Goal: Task Accomplishment & Management: Use online tool/utility

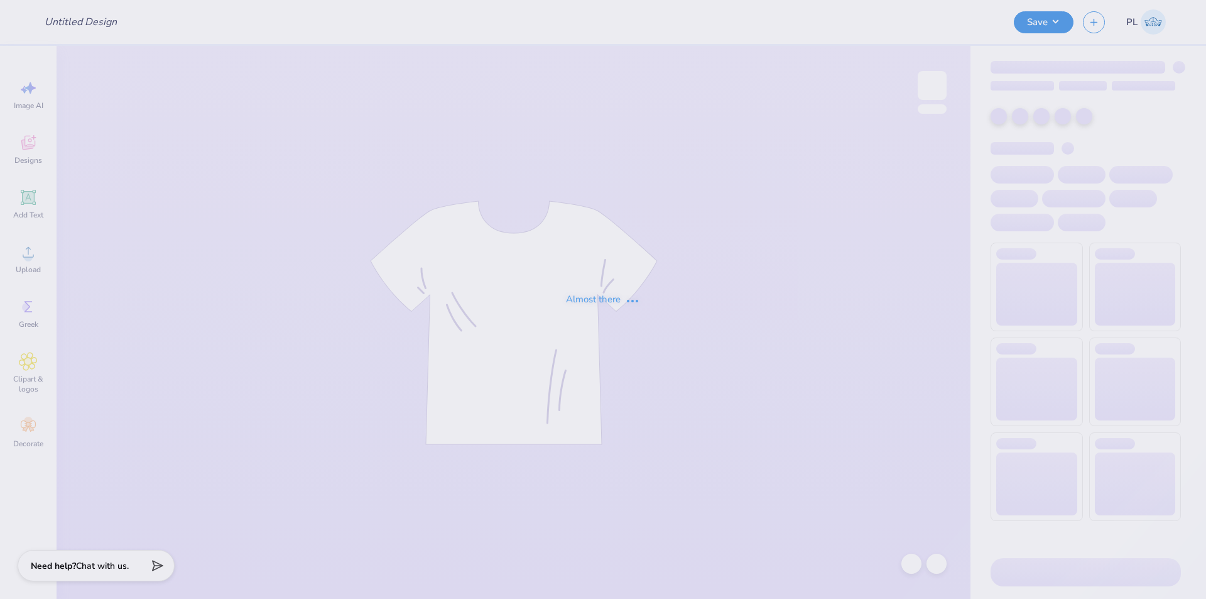
type input "VEX Robotics Shirt #2"
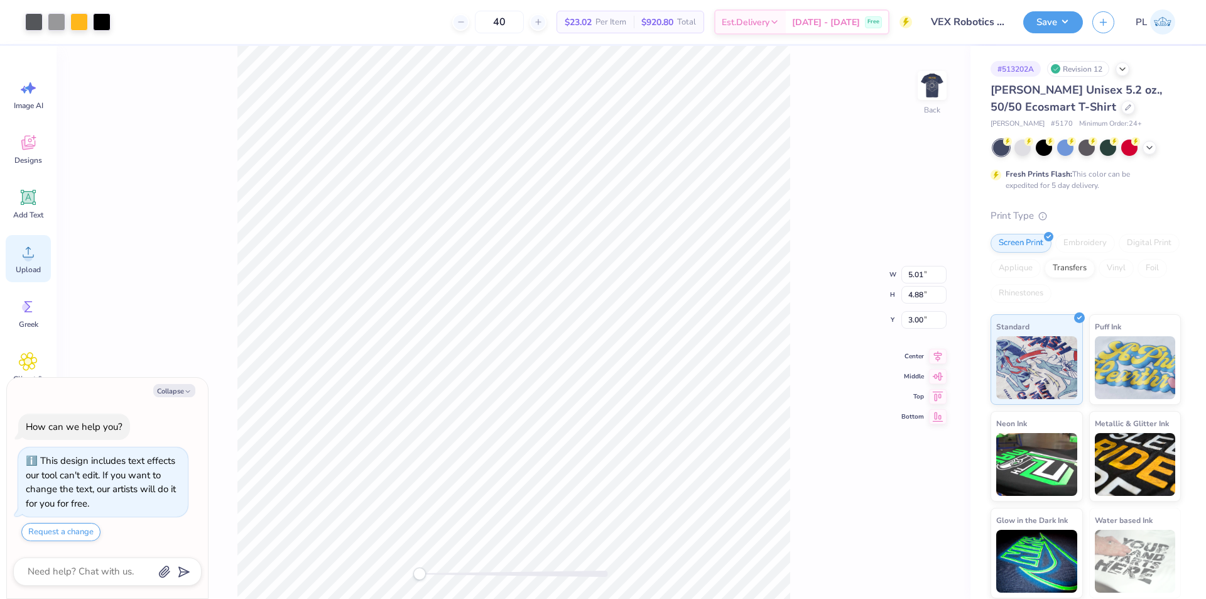
click at [33, 259] on icon at bounding box center [28, 252] width 19 height 19
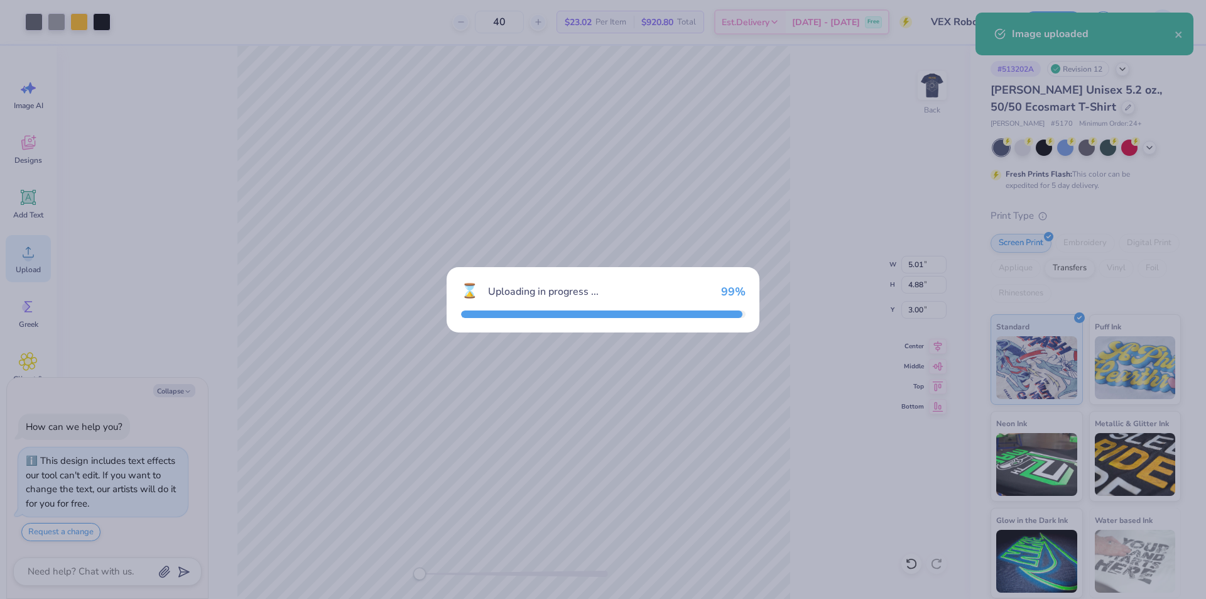
type textarea "x"
type input "14.78"
type input "14.39"
type input "5.55"
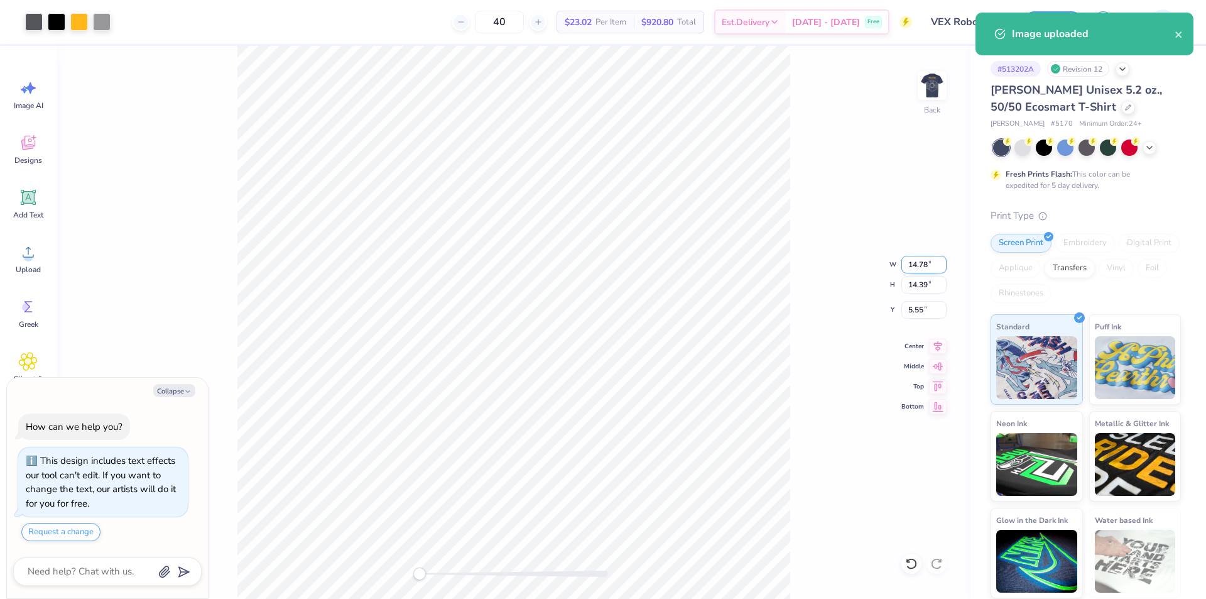
click at [919, 269] on input "14.78" at bounding box center [924, 265] width 45 height 18
type input "5"
type textarea "x"
type input "5.00"
type input "4.87"
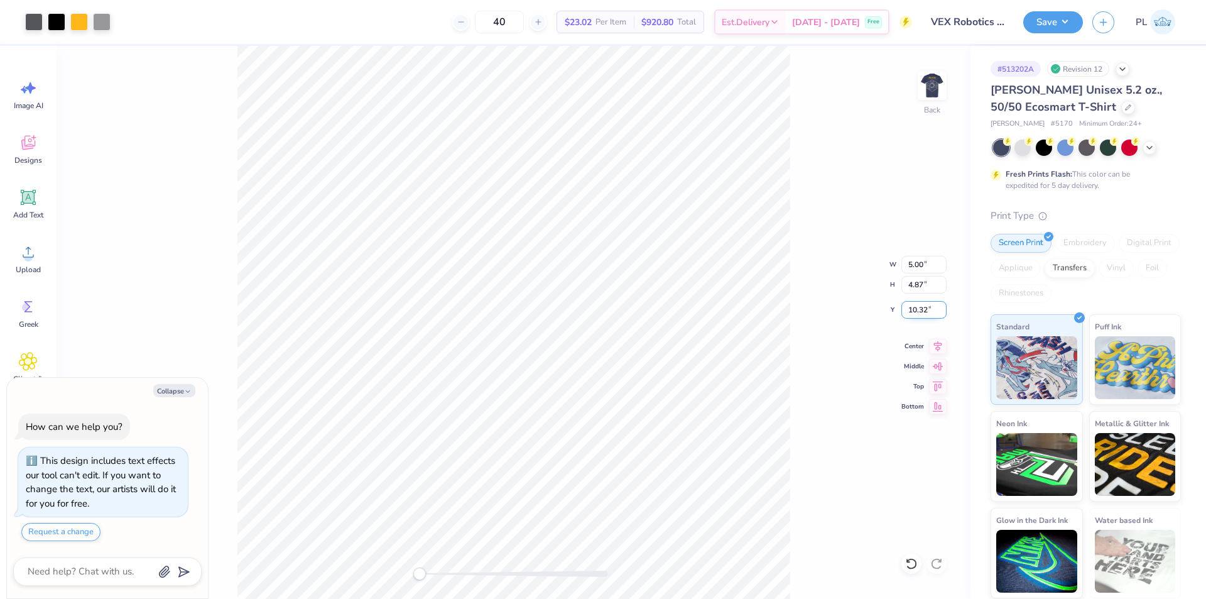
click at [924, 315] on input "10.32" at bounding box center [924, 310] width 45 height 18
type input "3"
click at [933, 92] on img at bounding box center [932, 85] width 50 height 50
click at [31, 261] on icon at bounding box center [28, 252] width 19 height 19
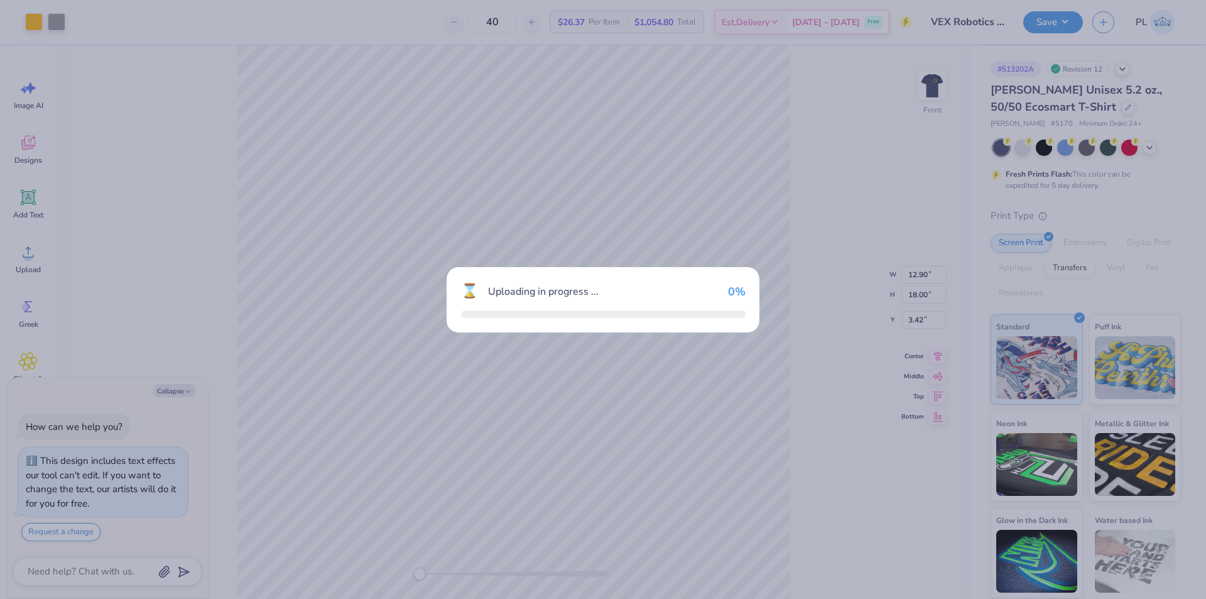
type textarea "x"
type input "13.11"
type input "5.00"
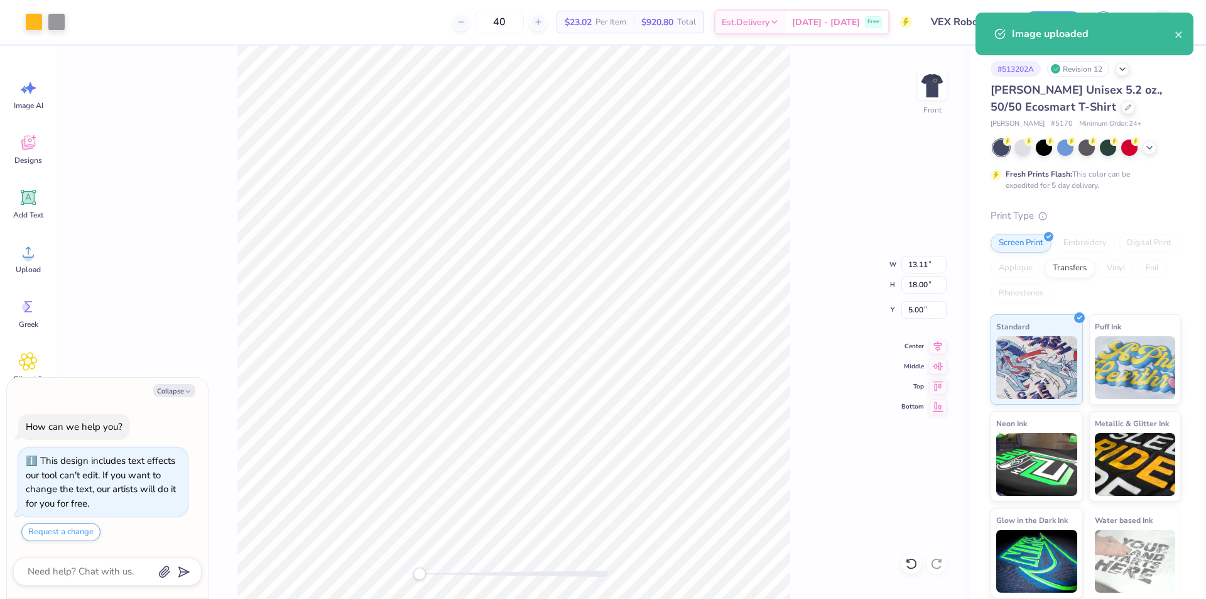
type textarea "x"
type input "12.90"
type input "3.42"
type textarea "x"
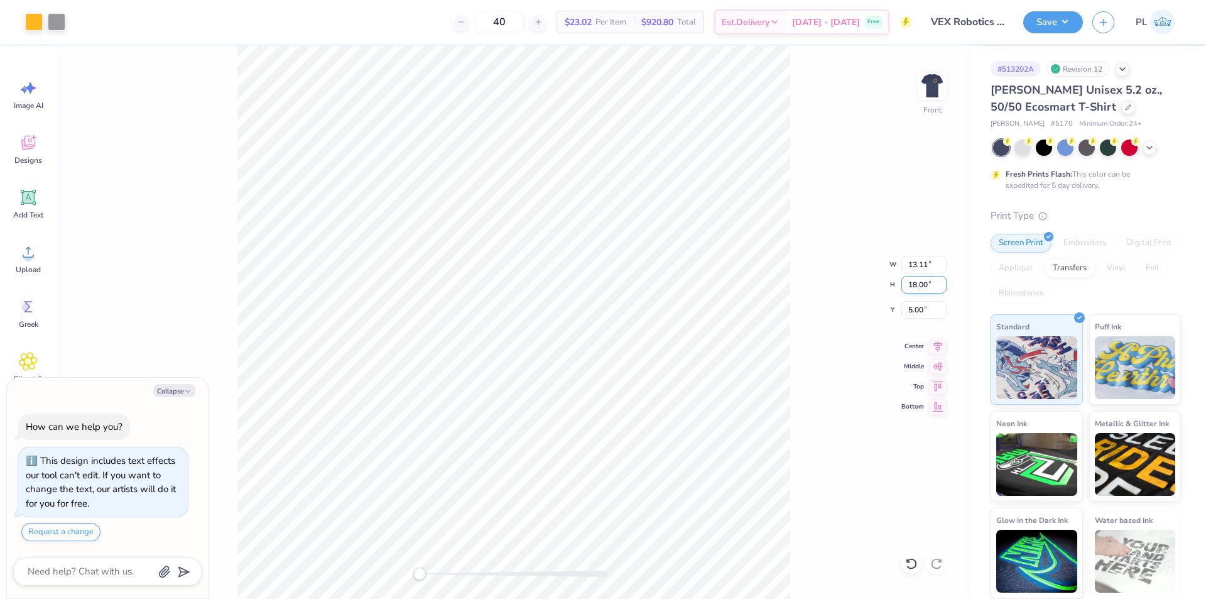
click at [915, 290] on input "18.00" at bounding box center [924, 285] width 45 height 18
type input "15"
type textarea "x"
type input "10.93"
type input "15.00"
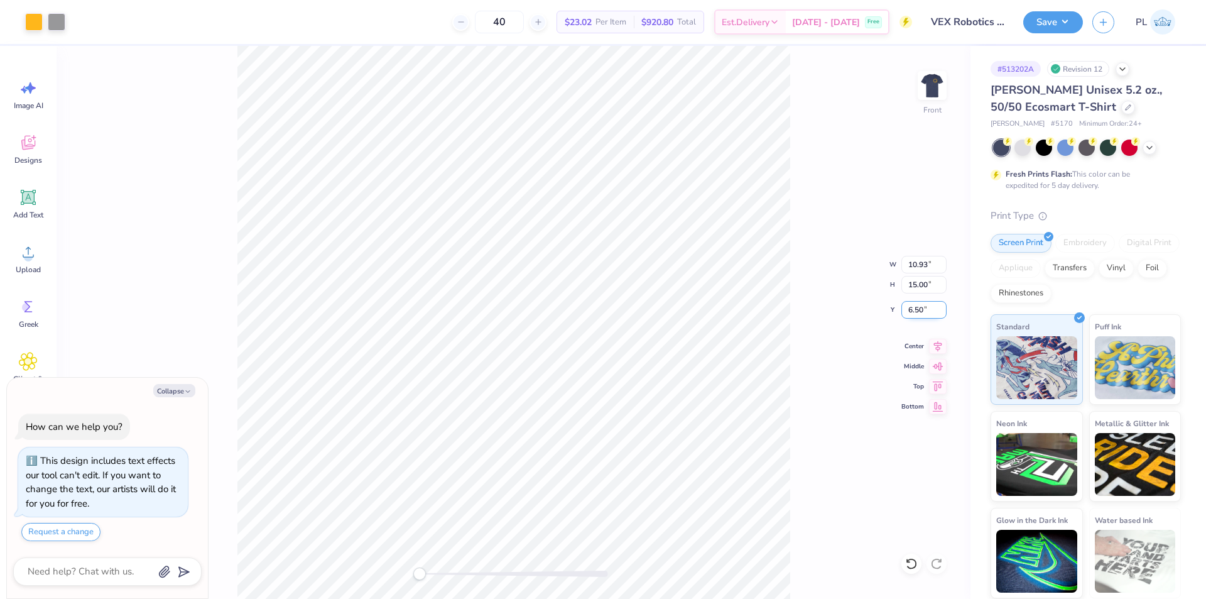
click at [924, 309] on input "6.50" at bounding box center [924, 310] width 45 height 18
type input "3"
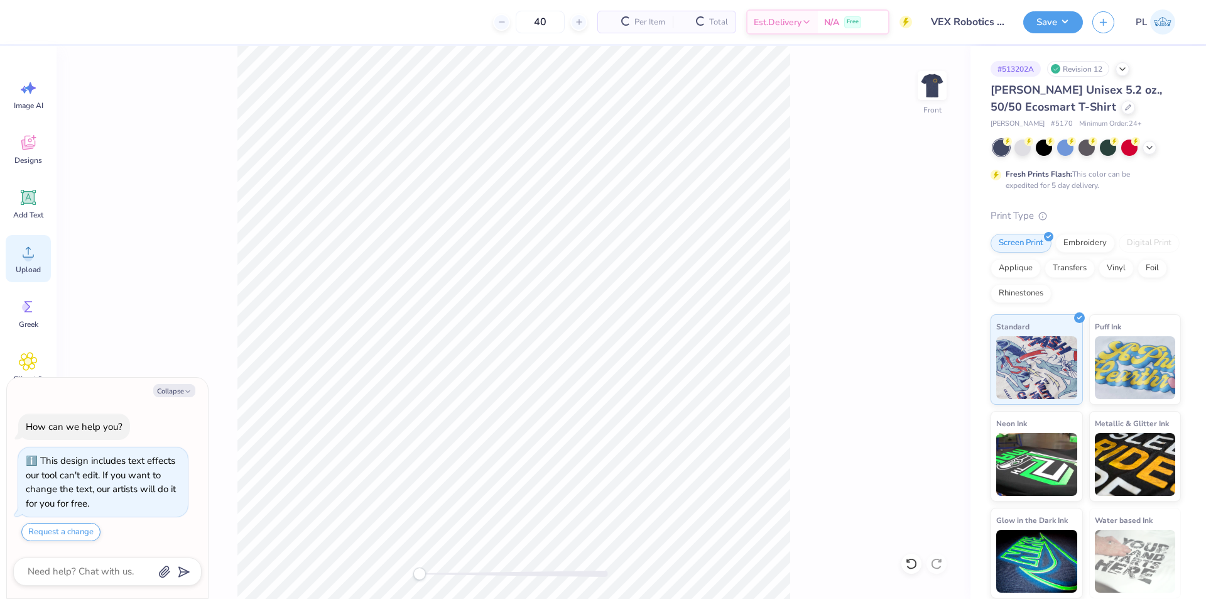
click at [29, 278] on div "Upload" at bounding box center [28, 258] width 45 height 47
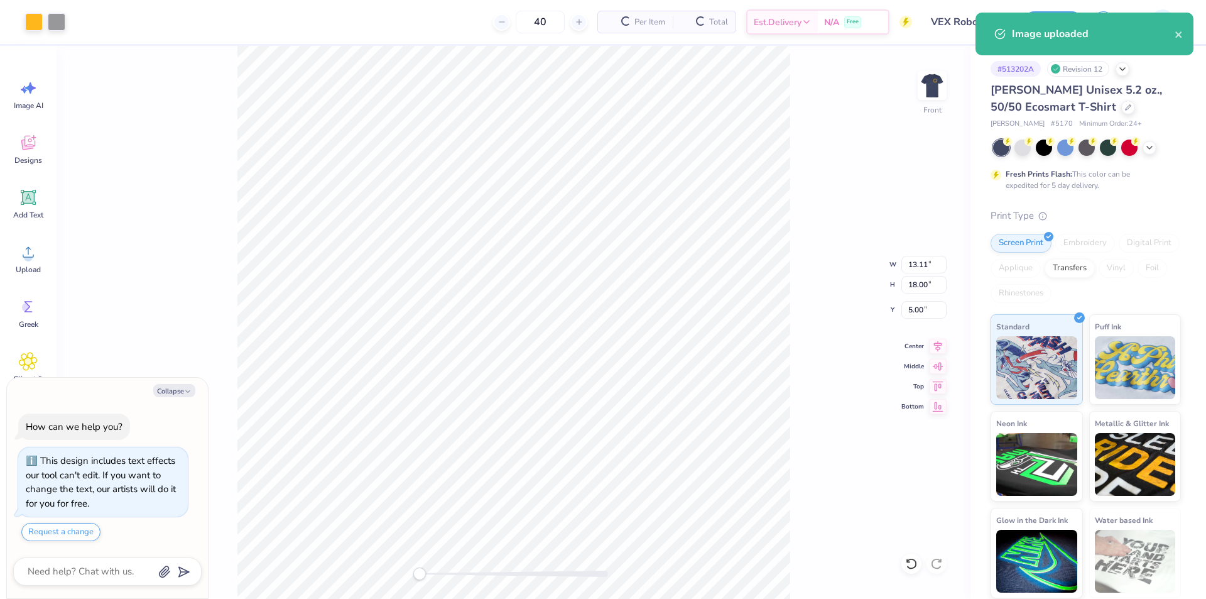
type textarea "x"
click at [927, 285] on input "18.00" at bounding box center [924, 285] width 45 height 18
type input "15"
type textarea "x"
type input "10.93"
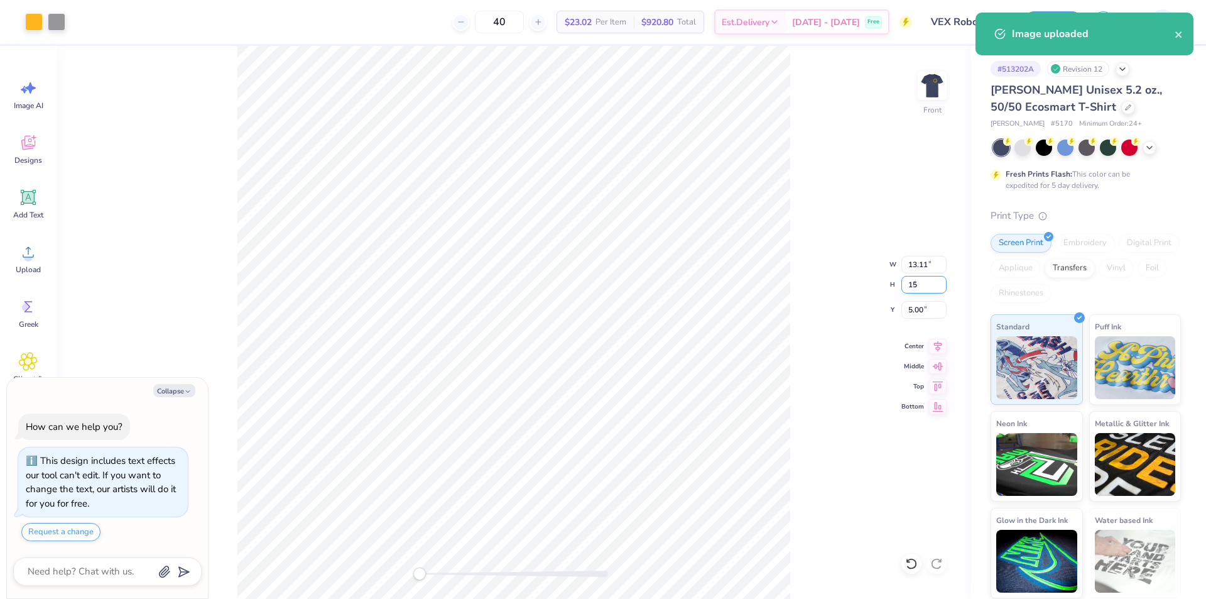
type input "15.00"
click at [922, 306] on input "6.50" at bounding box center [924, 310] width 45 height 18
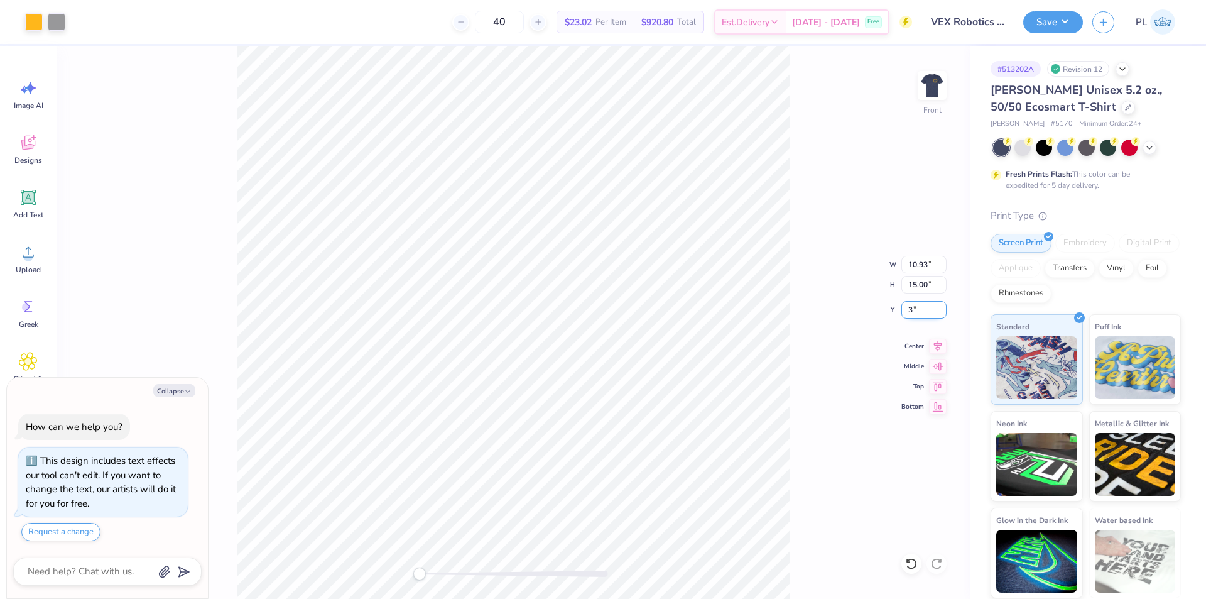
type input "3"
click at [1074, 23] on button "Save" at bounding box center [1053, 20] width 60 height 22
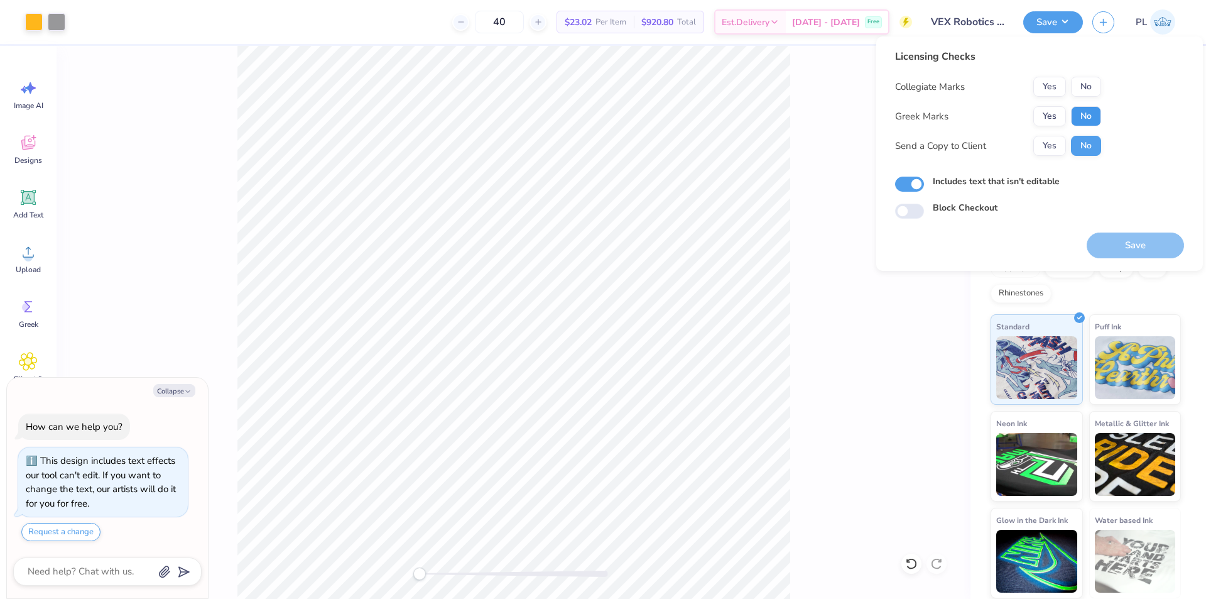
click at [1084, 117] on button "No" at bounding box center [1086, 116] width 30 height 20
click at [1083, 92] on button "No" at bounding box center [1086, 87] width 30 height 20
click at [831, 177] on div "Front" at bounding box center [514, 322] width 914 height 553
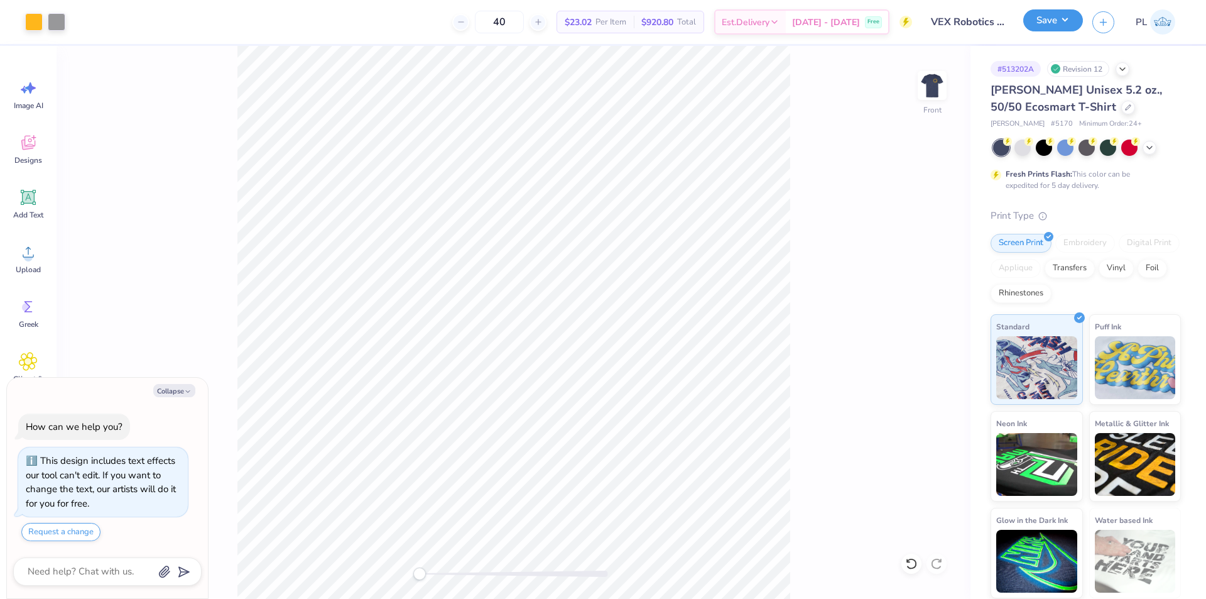
click at [1053, 22] on button "Save" at bounding box center [1053, 20] width 60 height 22
click at [930, 84] on img at bounding box center [932, 85] width 50 height 50
click at [1036, 26] on button "Save" at bounding box center [1053, 20] width 60 height 22
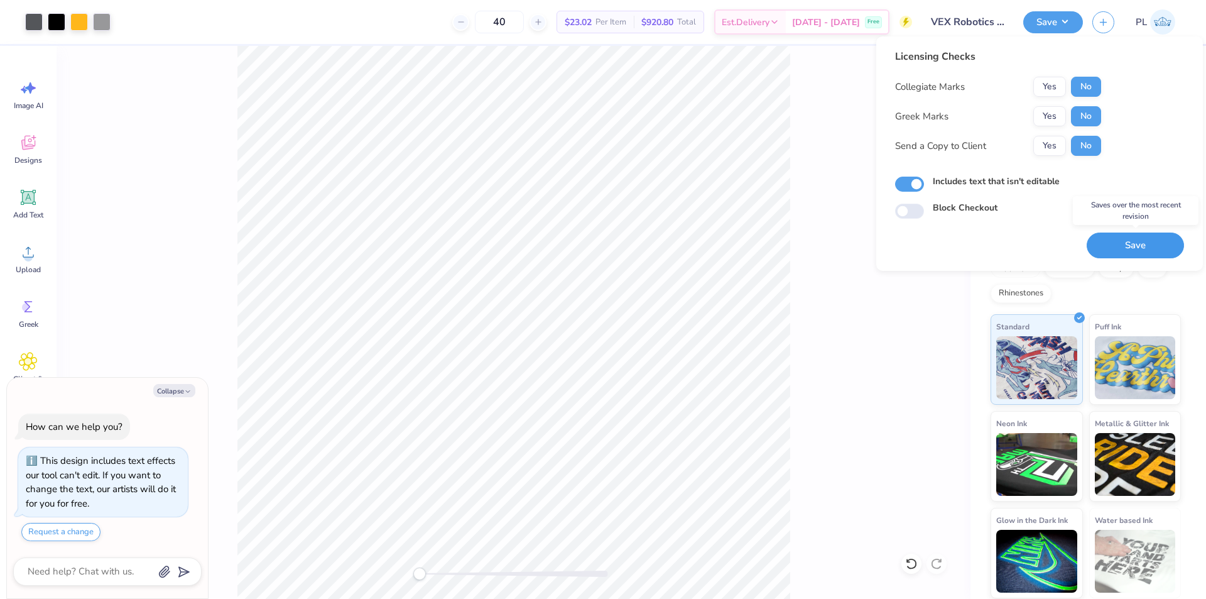
click at [1118, 248] on button "Save" at bounding box center [1135, 245] width 97 height 26
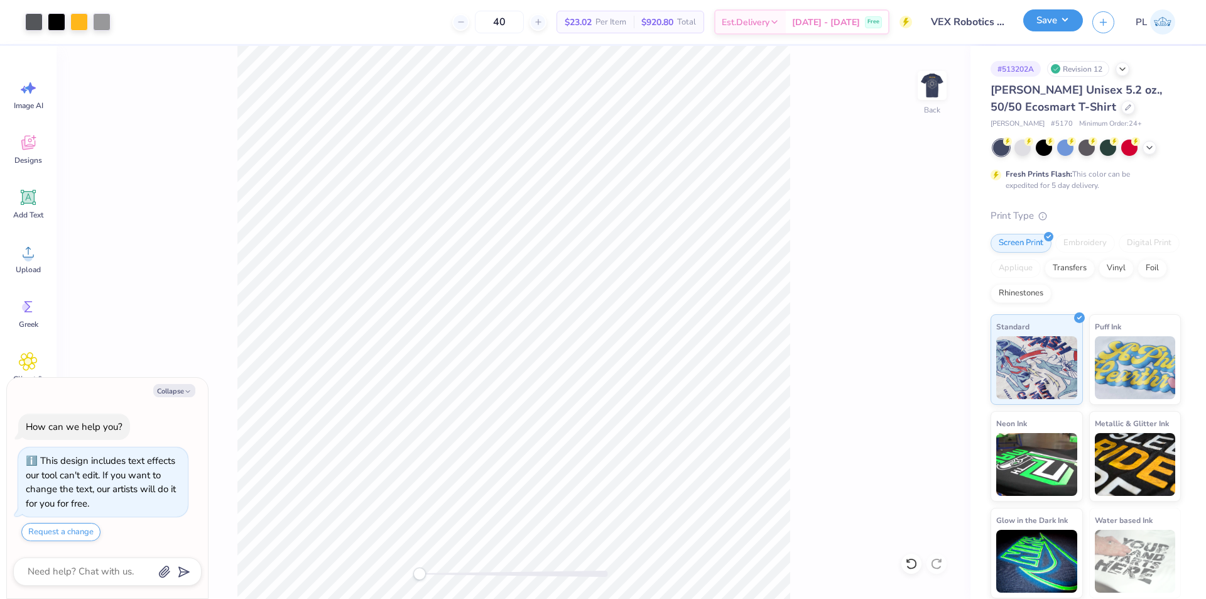
click at [1041, 25] on button "Save" at bounding box center [1053, 20] width 60 height 22
type textarea "x"
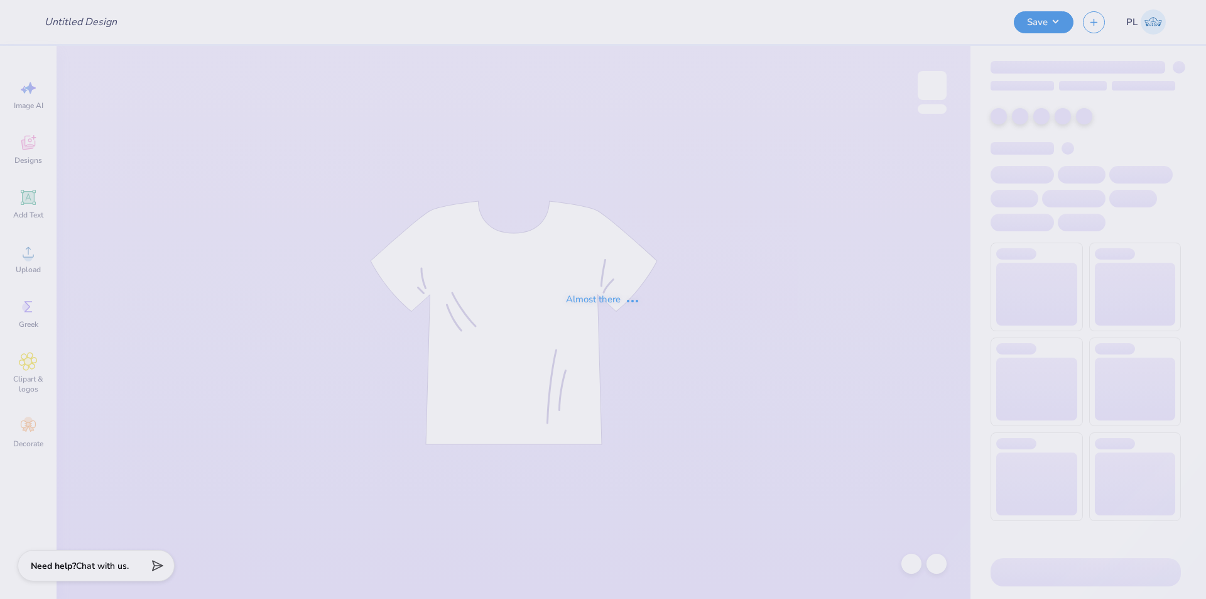
type input "Homecoming Crews"
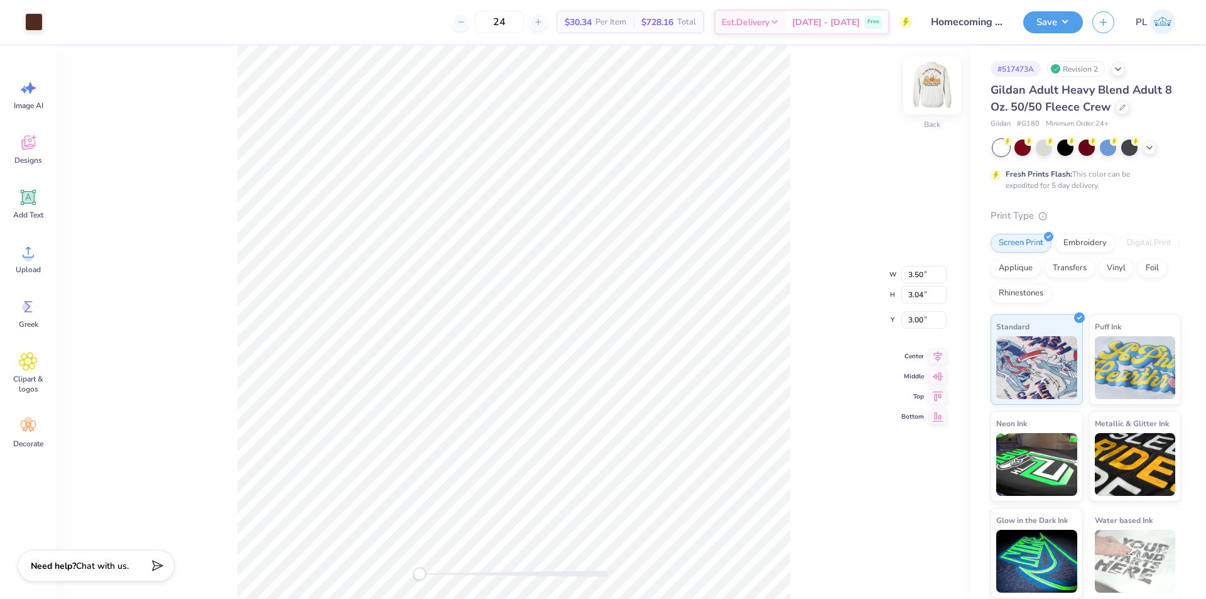
click at [934, 95] on img at bounding box center [932, 85] width 50 height 50
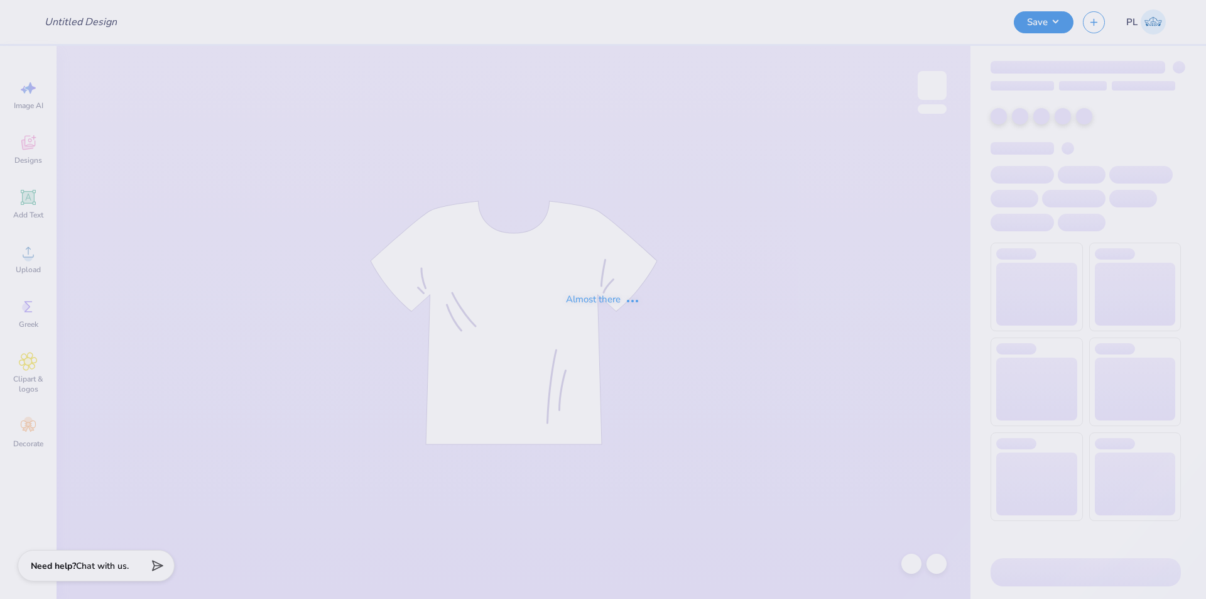
type input "JC Hat"
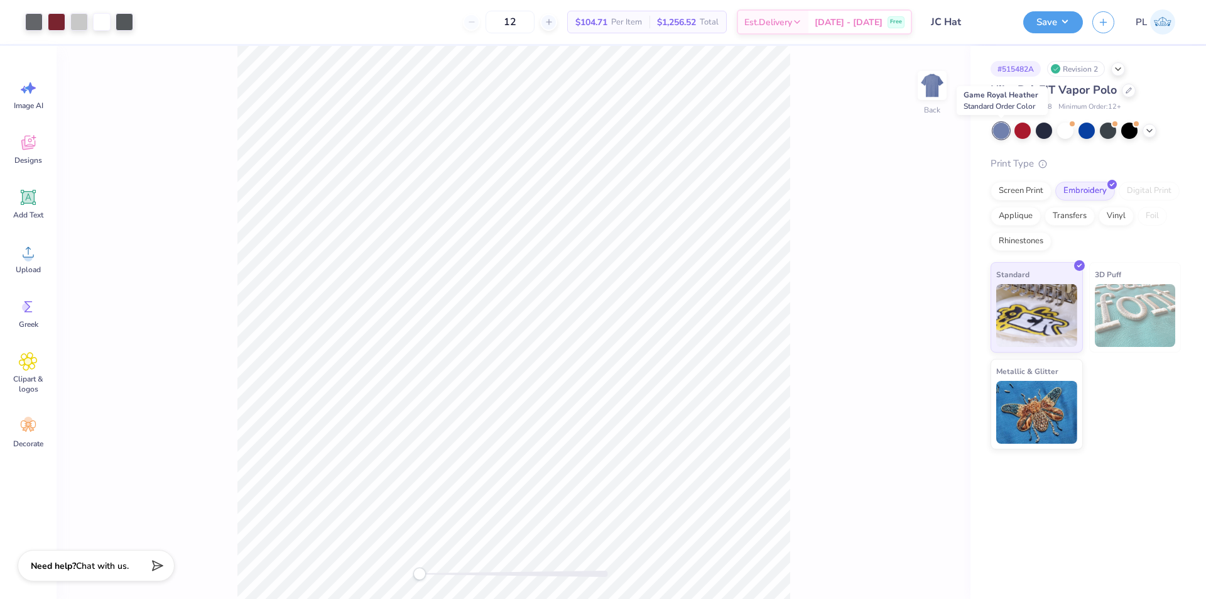
click at [1003, 136] on div at bounding box center [1001, 131] width 16 height 16
drag, startPoint x: 1050, startPoint y: 107, endPoint x: 1017, endPoint y: 103, distance: 34.2
click at [1017, 103] on span "# NKDC2108" at bounding box center [1032, 107] width 41 height 11
copy span "NKDC2108"
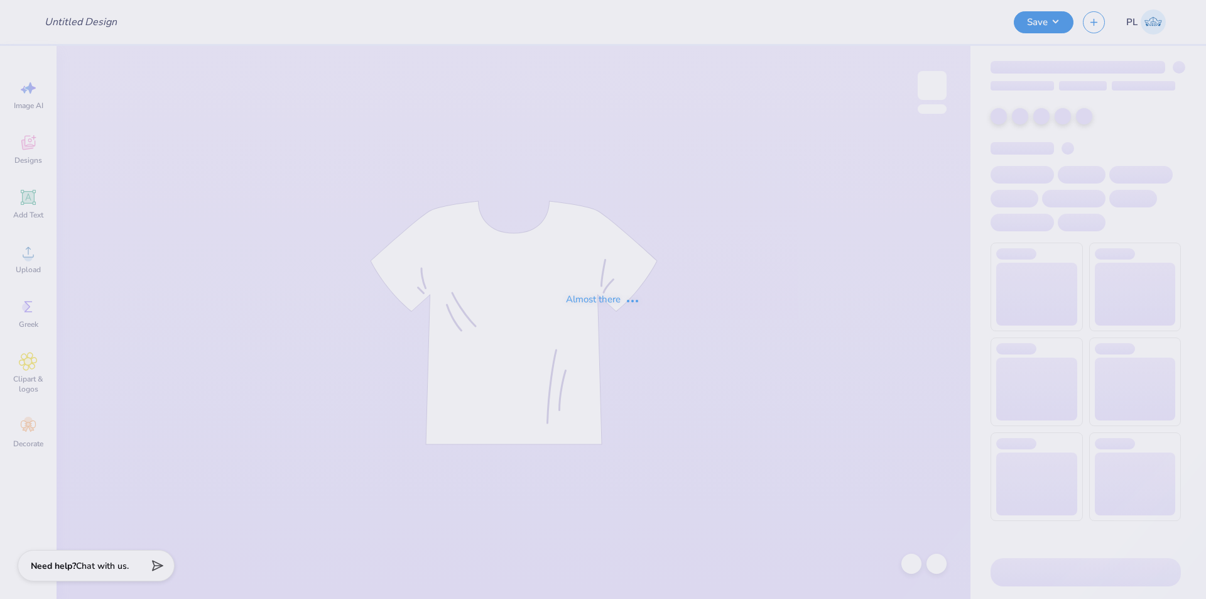
type input "Rush Shirts"
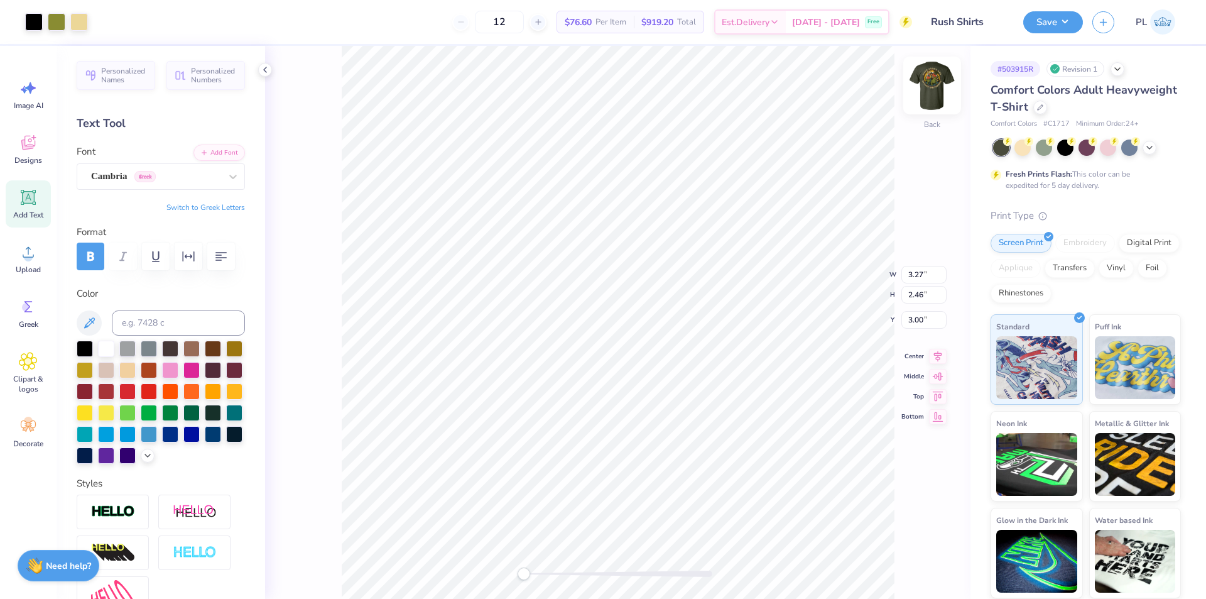
click at [937, 86] on img at bounding box center [932, 85] width 50 height 50
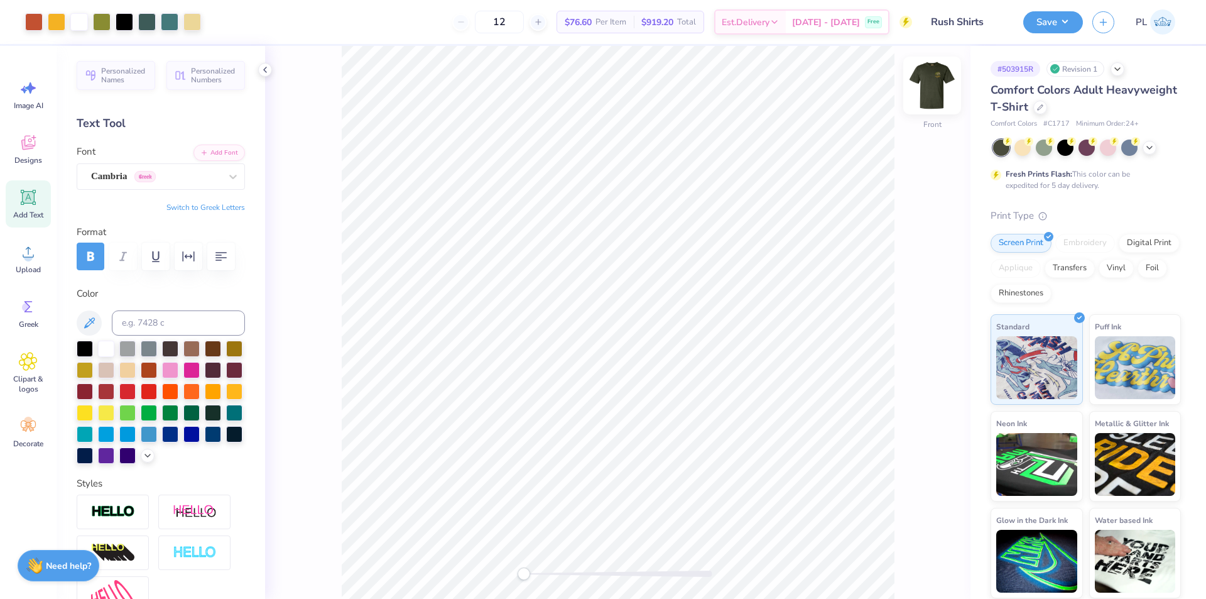
click at [936, 88] on img at bounding box center [932, 85] width 50 height 50
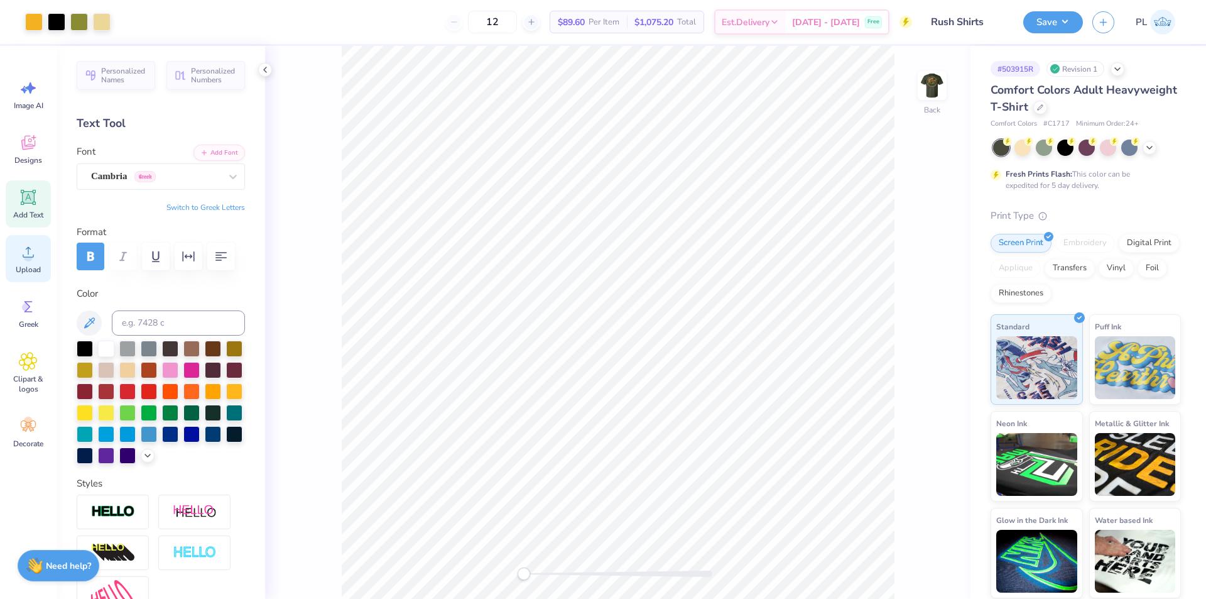
click at [35, 267] on span "Upload" at bounding box center [28, 270] width 25 height 10
type input "4.81"
type input "3.62"
type input "14.21"
type input "1.38"
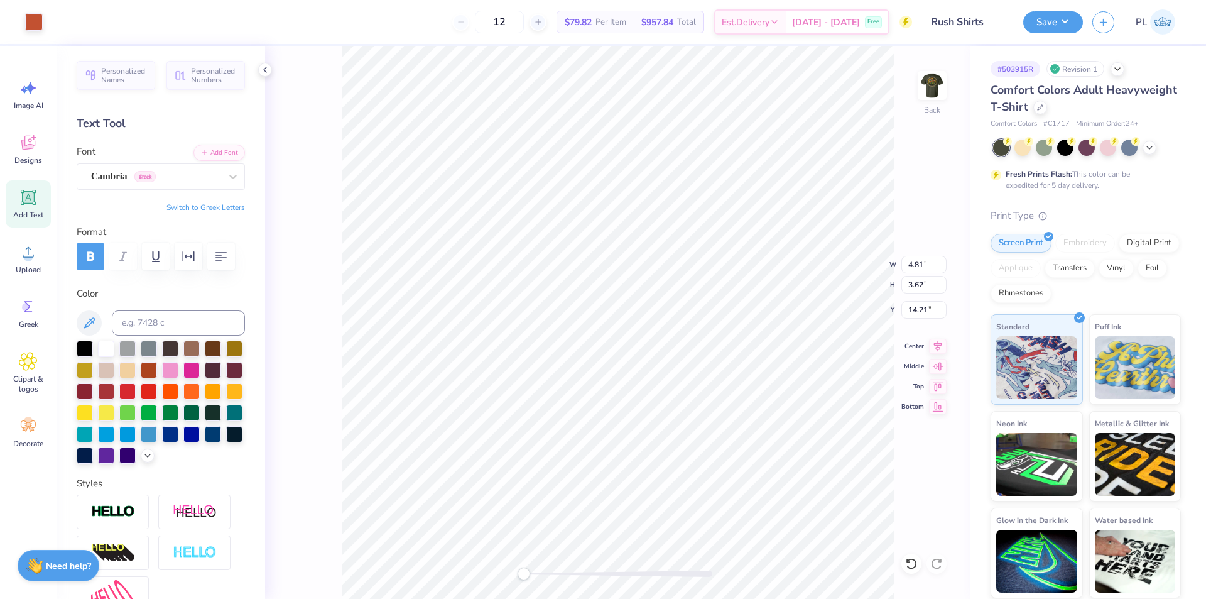
type input "0.43"
type input "6.07"
type input "4.81"
type input "3.62"
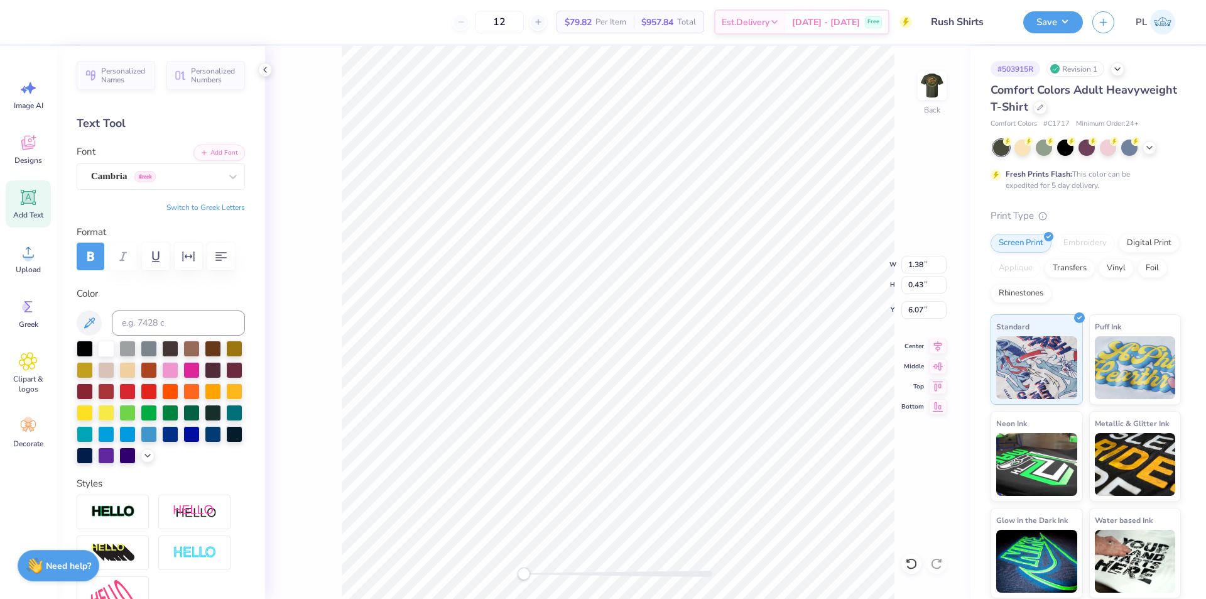
type input "6.50"
type input "3.27"
type input "2.46"
type input "3.00"
type input "2.99"
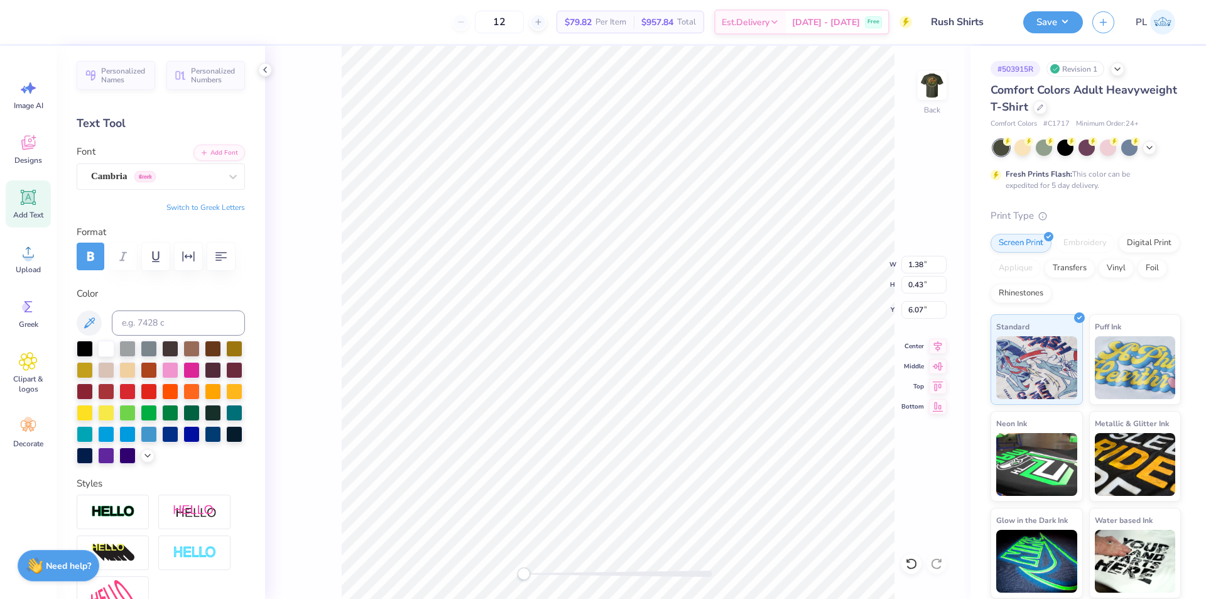
type input "0.42"
type input "5.57"
click at [75, 22] on div "12 $79.82 Per Item $957.84 Total Est. Delivery [DATE] - [DATE] Free" at bounding box center [474, 22] width 878 height 44
click at [130, 320] on input at bounding box center [178, 322] width 133 height 25
type input "7409"
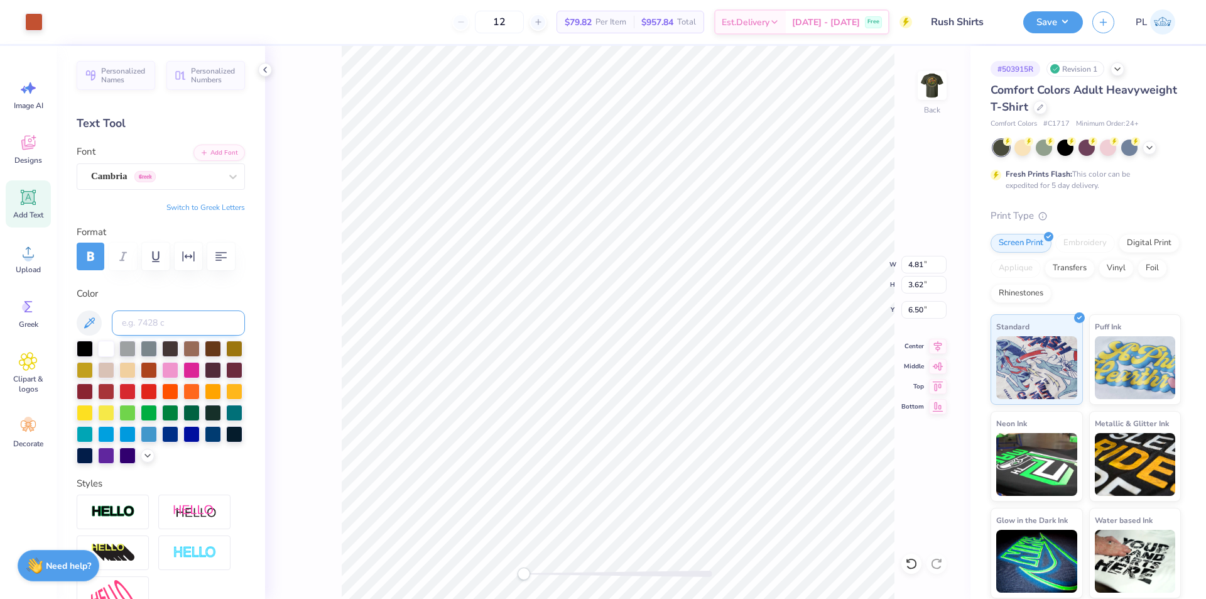
click at [159, 327] on input at bounding box center [178, 322] width 133 height 25
click at [89, 325] on icon at bounding box center [89, 322] width 15 height 15
click at [87, 323] on icon at bounding box center [89, 322] width 15 height 15
click at [31, 30] on div at bounding box center [34, 21] width 18 height 18
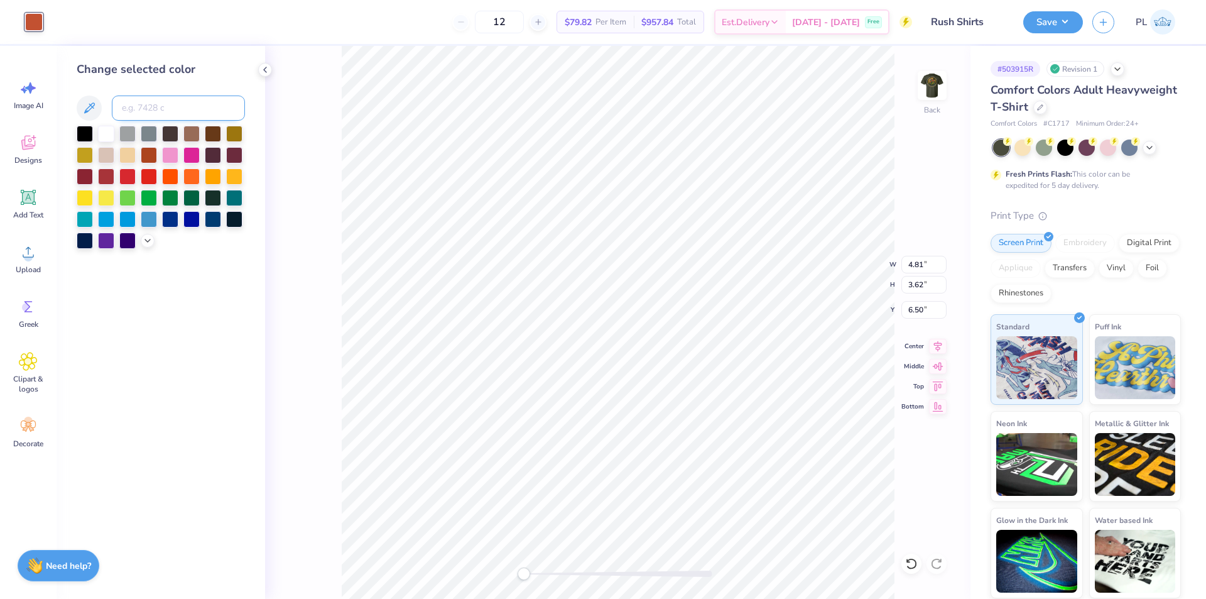
click at [140, 109] on input at bounding box center [178, 107] width 133 height 25
type input "7409"
type input "2.27"
type input "1.71"
type input "3.75"
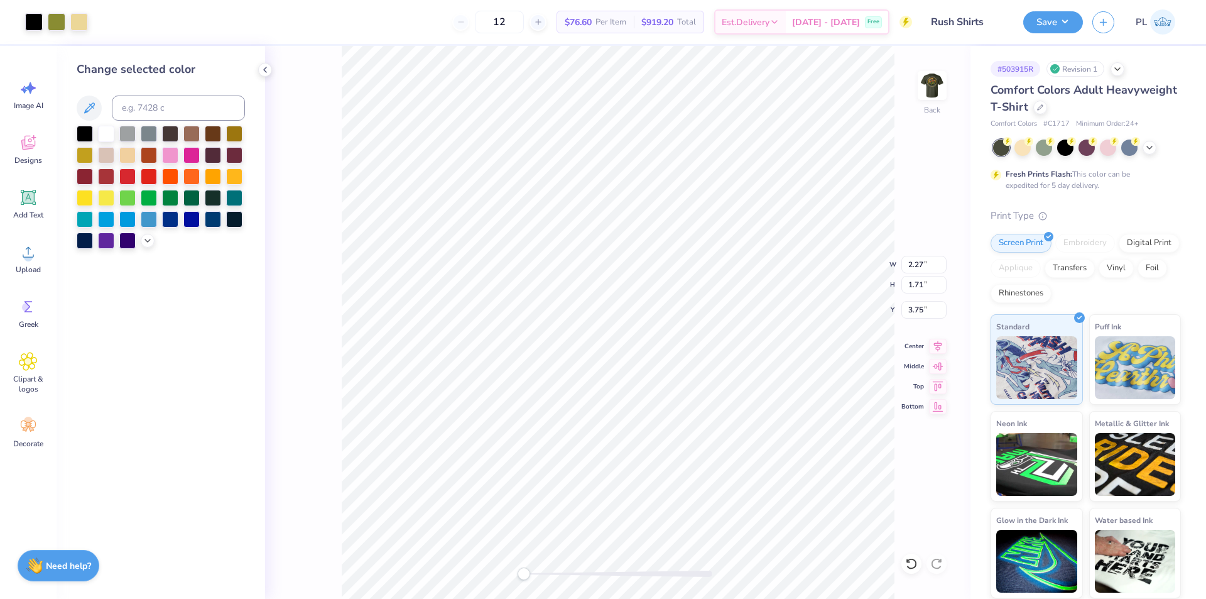
type input "3.27"
type input "2.46"
type input "3.00"
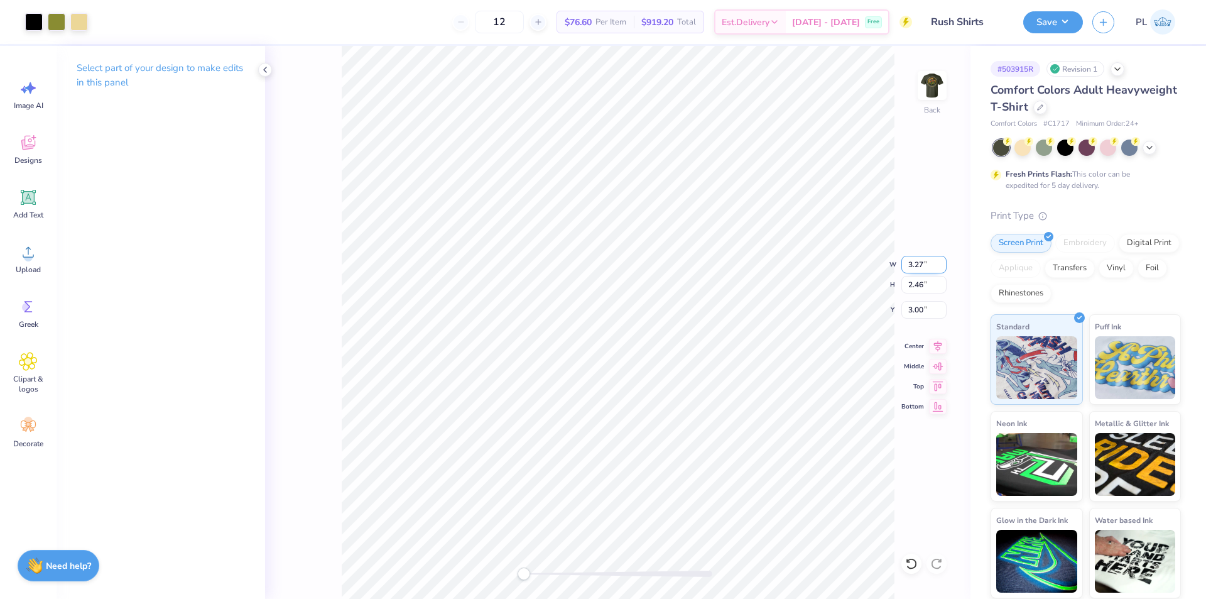
type input "2.27"
type input "1.71"
type input "3.75"
click at [914, 263] on input "2.27" at bounding box center [924, 265] width 45 height 18
type input "3.27"
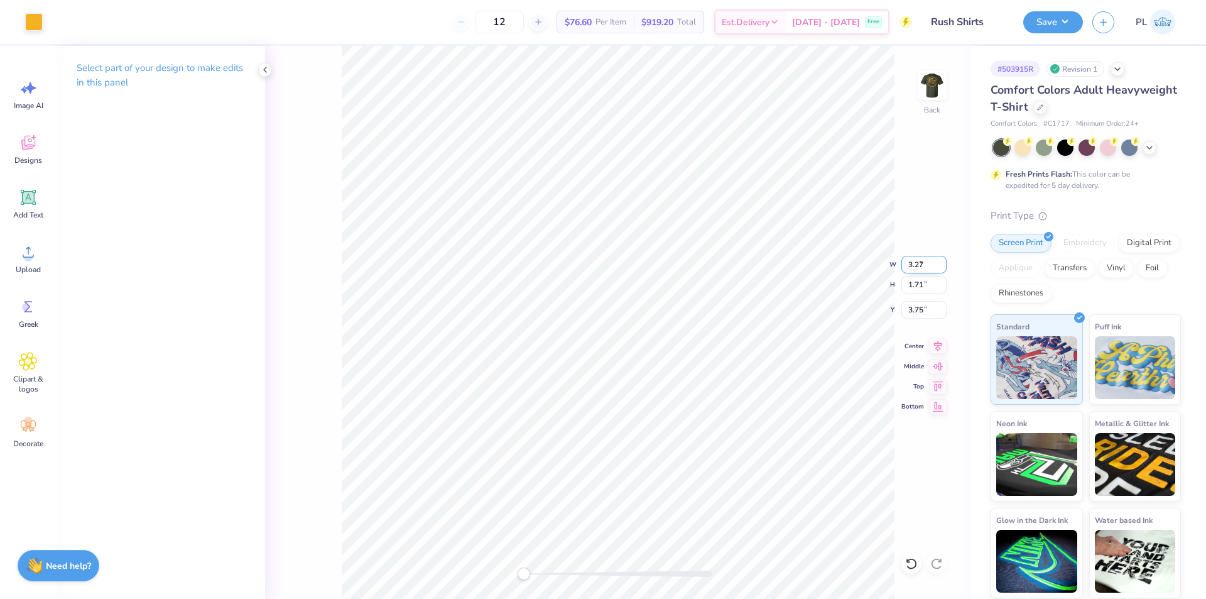
type input "2.46"
type input "3.37"
type input "8.44"
type input "2.83"
type input "3.00"
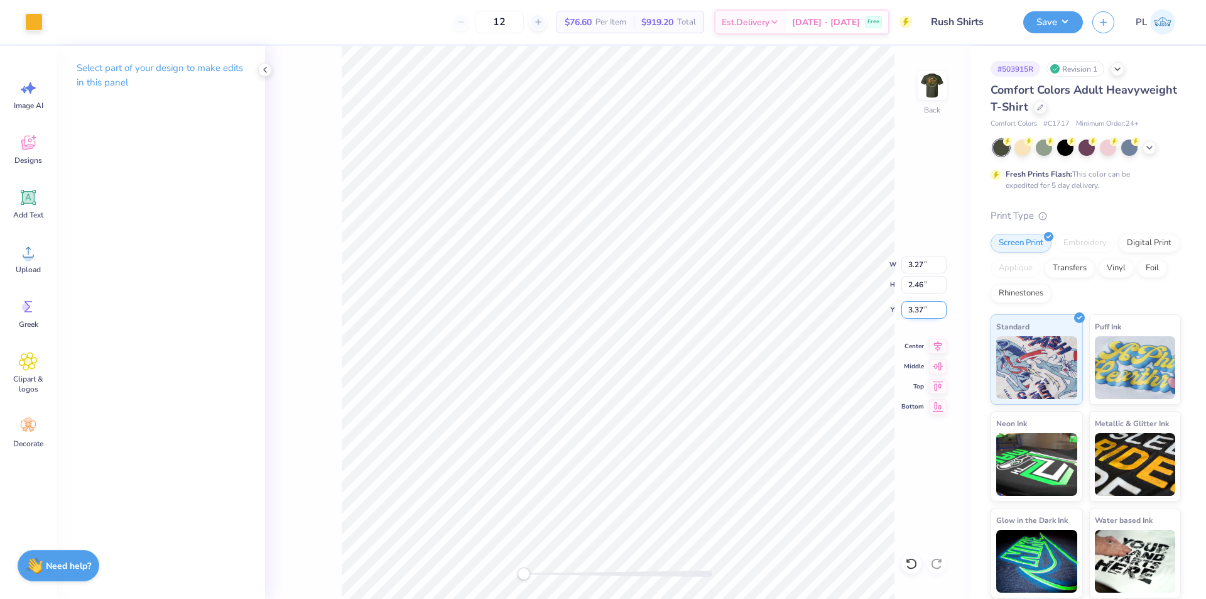
click at [920, 308] on input "3.37" at bounding box center [924, 310] width 45 height 18
type input "3"
click at [935, 81] on img at bounding box center [932, 85] width 50 height 50
click at [28, 254] on icon at bounding box center [28, 252] width 11 height 11
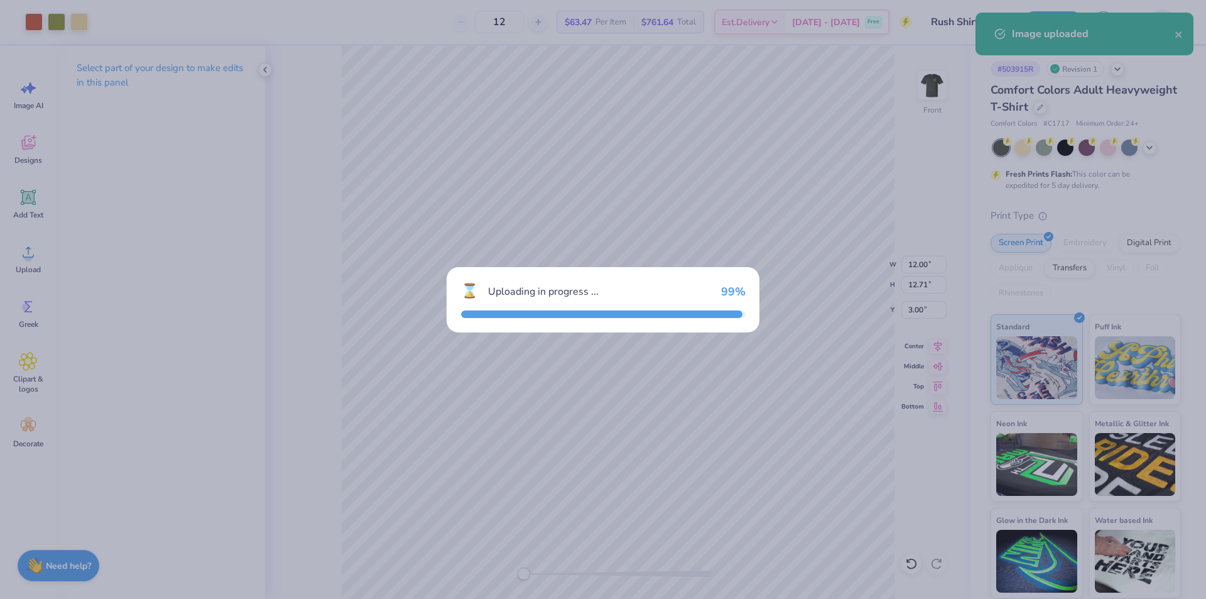
type input "14.53"
type input "15.41"
type input "6.05"
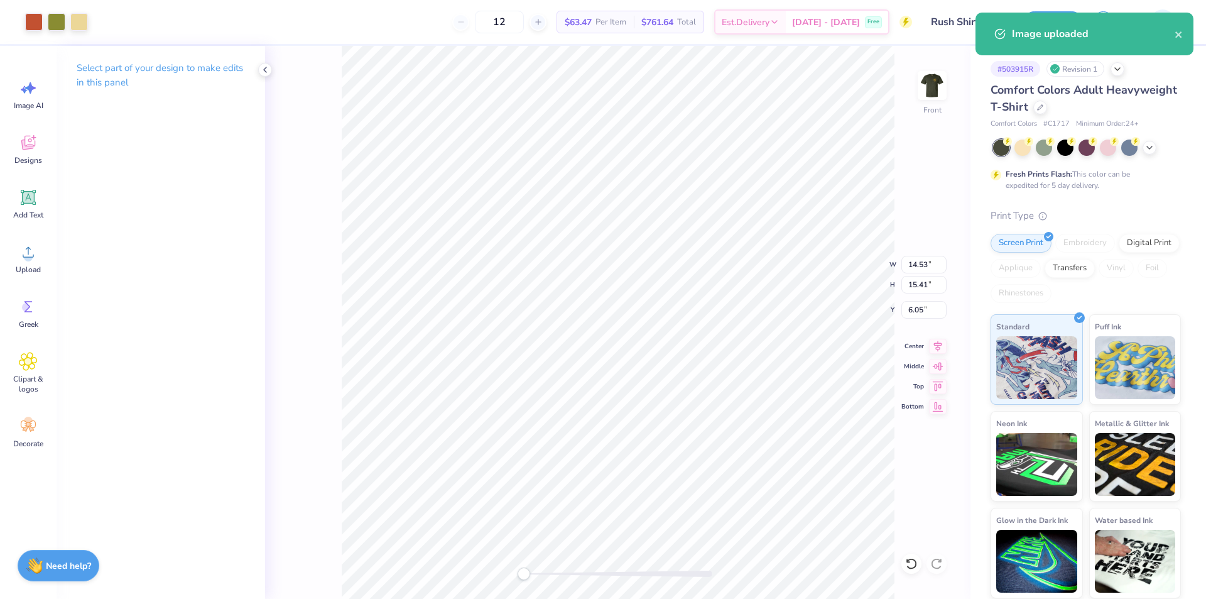
type input "12.00"
type input "12.71"
type input "3.00"
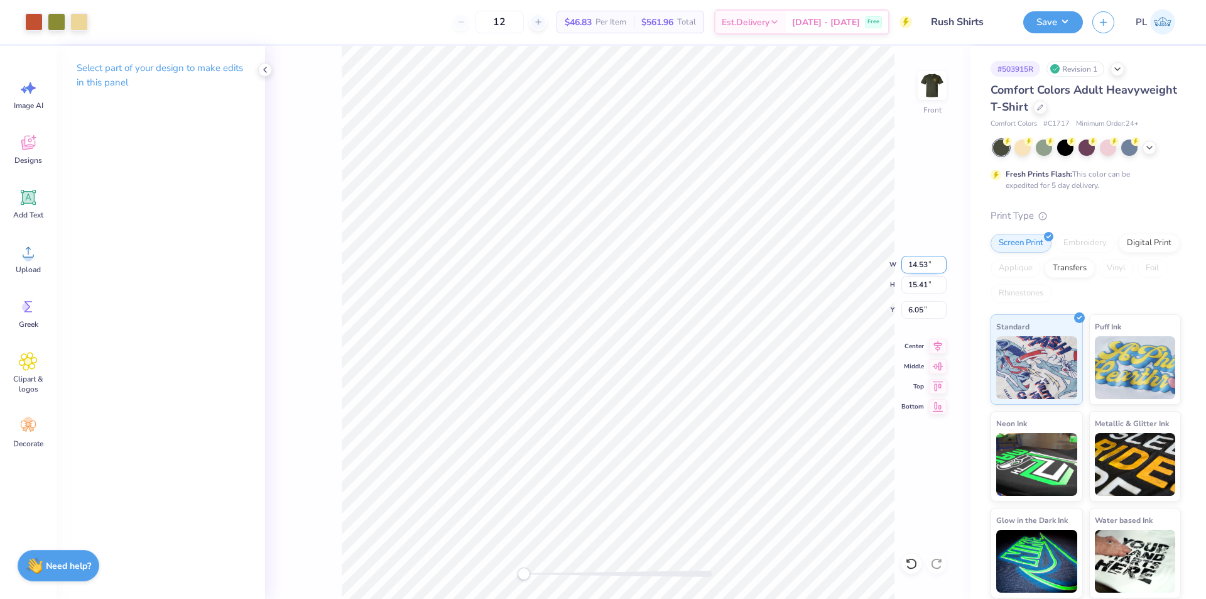
click at [915, 263] on input "14.53" at bounding box center [924, 265] width 45 height 18
type input "12.00"
type input "12.72"
drag, startPoint x: 938, startPoint y: 313, endPoint x: 922, endPoint y: 309, distance: 16.2
click at [934, 312] on input "7.38" at bounding box center [924, 310] width 45 height 18
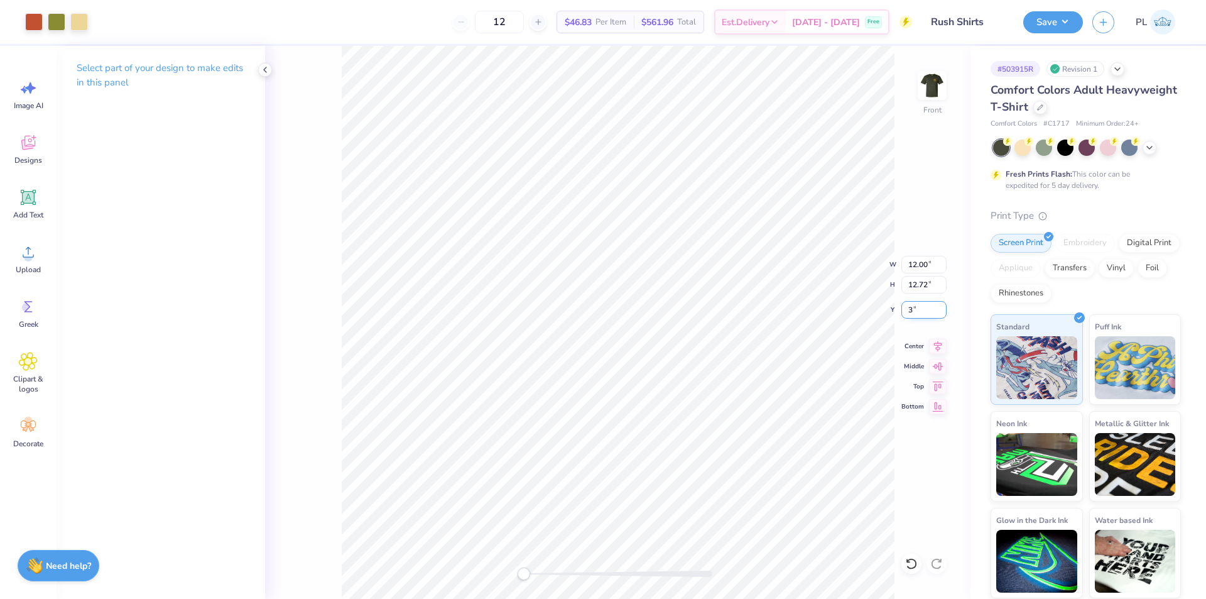
type input "3"
click at [44, 259] on div "Upload" at bounding box center [28, 258] width 45 height 47
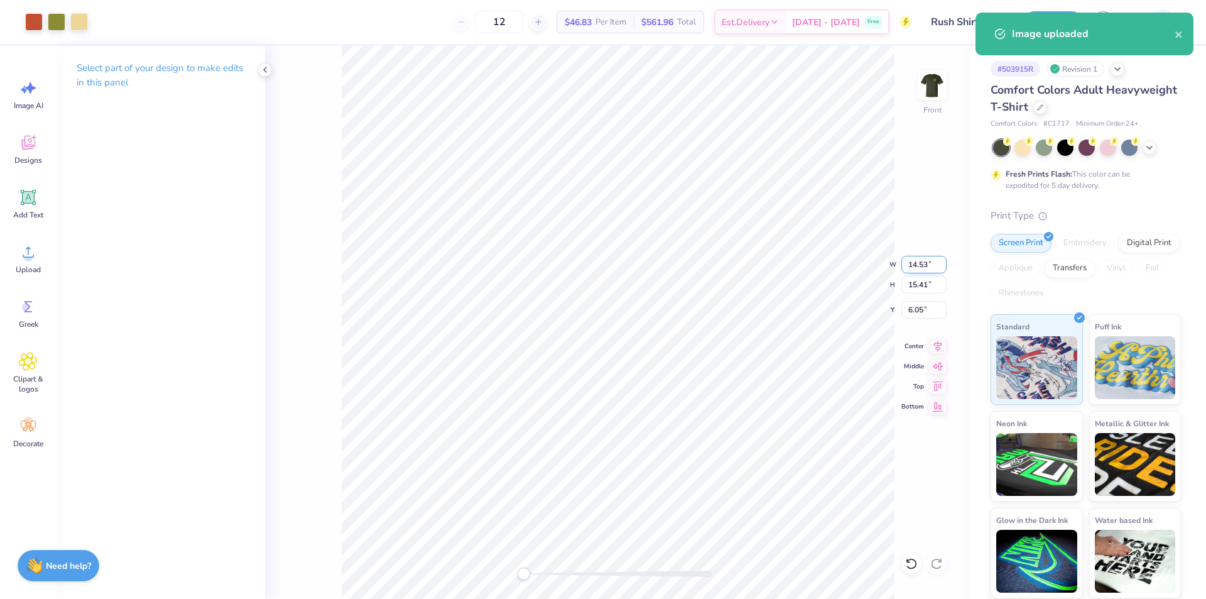
click at [921, 261] on input "14.53" at bounding box center [924, 265] width 45 height 18
type input "12.00"
type input "12.72"
click at [925, 302] on input "7.39" at bounding box center [924, 310] width 45 height 18
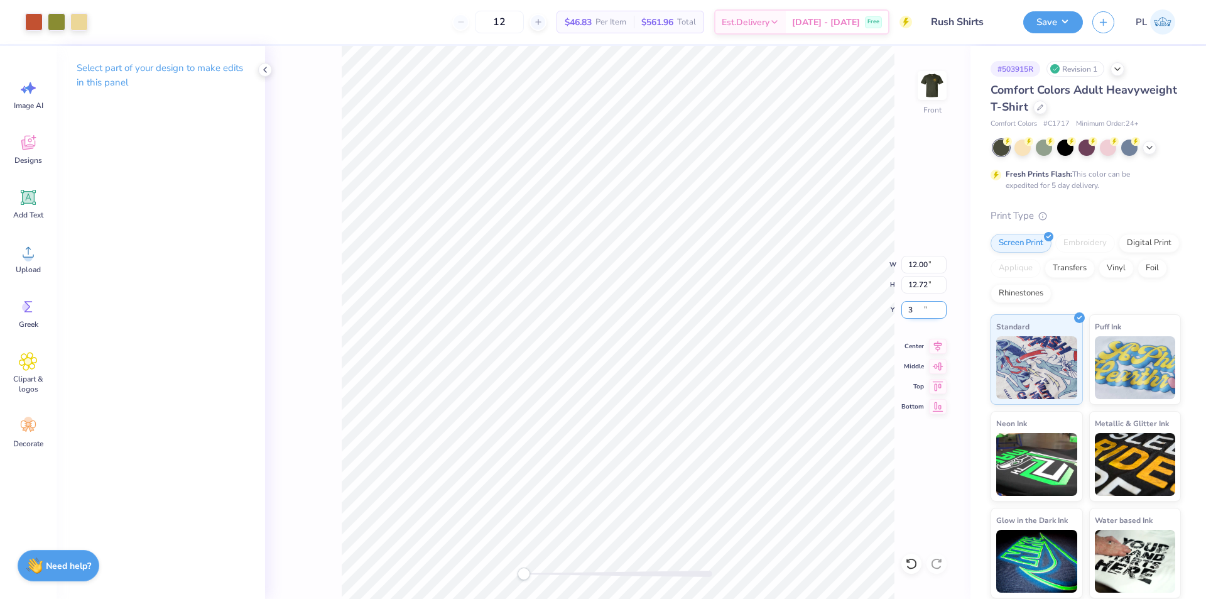
type input "3"
click at [925, 85] on img at bounding box center [932, 85] width 50 height 50
click at [38, 270] on span "Upload" at bounding box center [28, 270] width 25 height 10
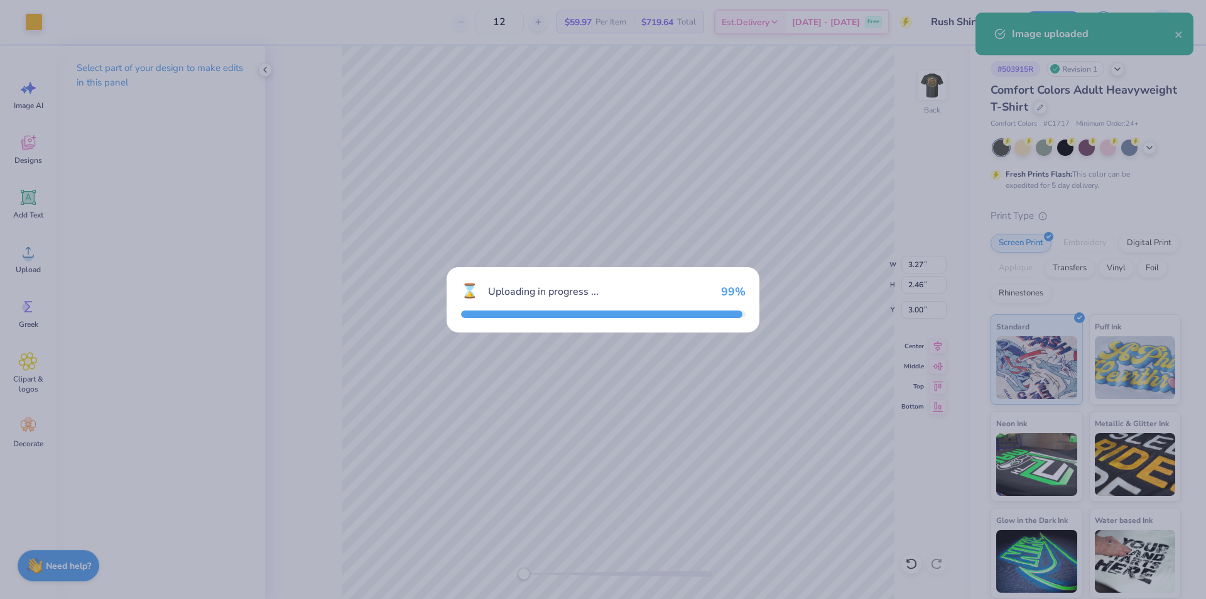
type input "14.17"
type input "10.56"
type input "7.22"
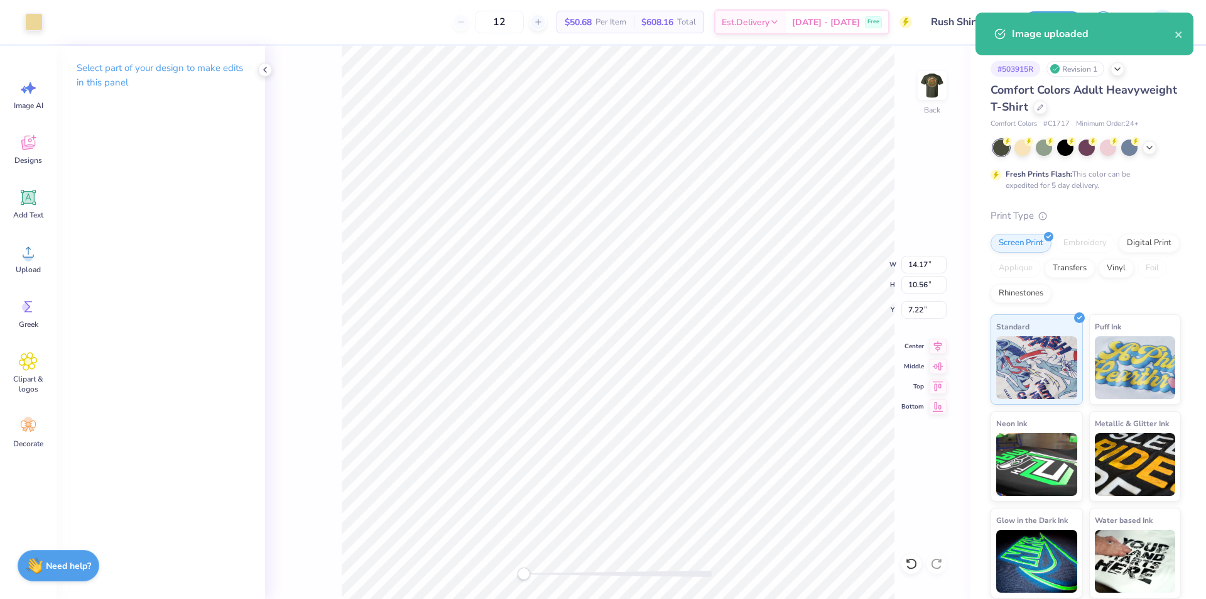
type input "6.82"
type input "5.08"
type input "12.70"
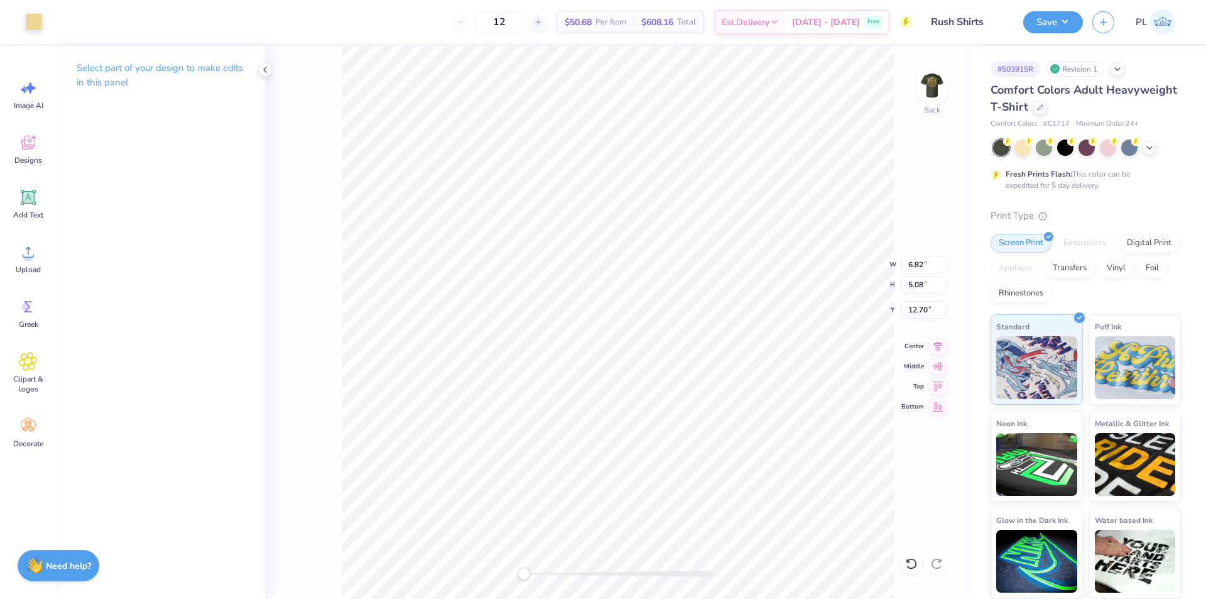
type input "3.27"
type input "2.46"
type input "3.00"
type input "6.82"
type input "5.08"
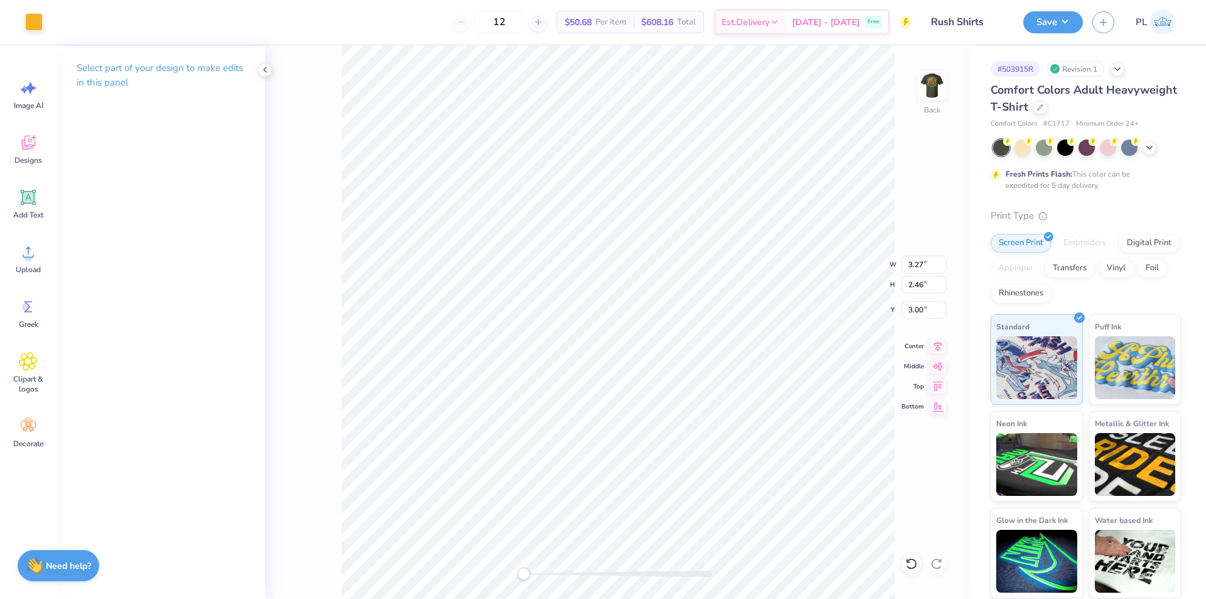
type input "7.42"
click at [913, 268] on input "6.82" at bounding box center [924, 265] width 45 height 18
type input "3.27"
type input "2.44"
click at [919, 309] on input "8.74" at bounding box center [924, 310] width 45 height 18
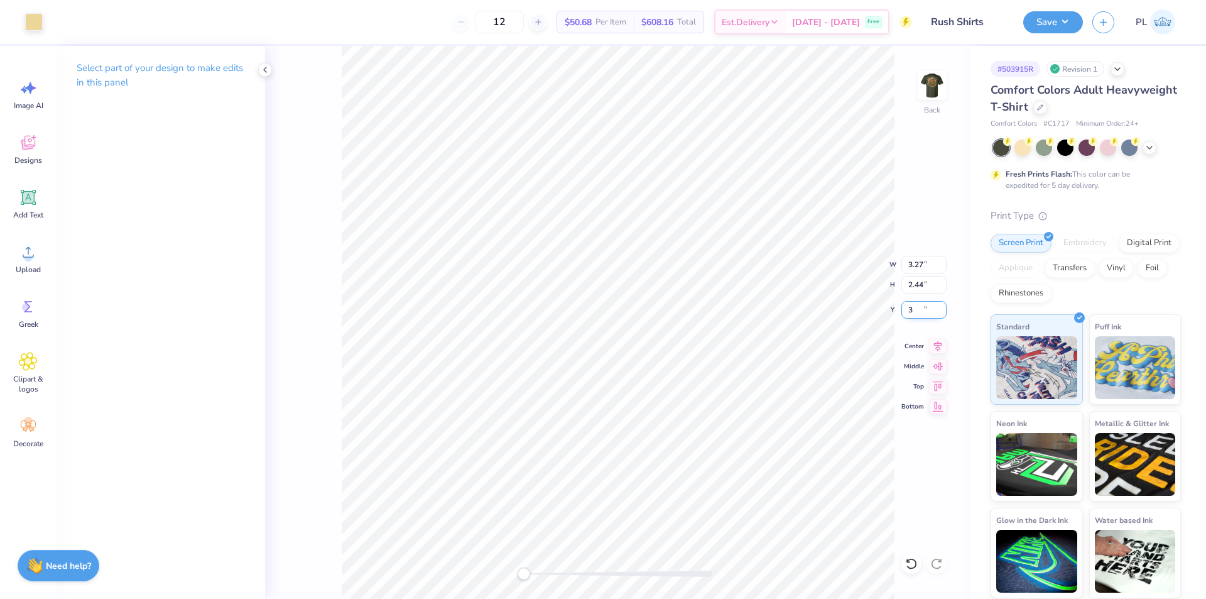
type input "3"
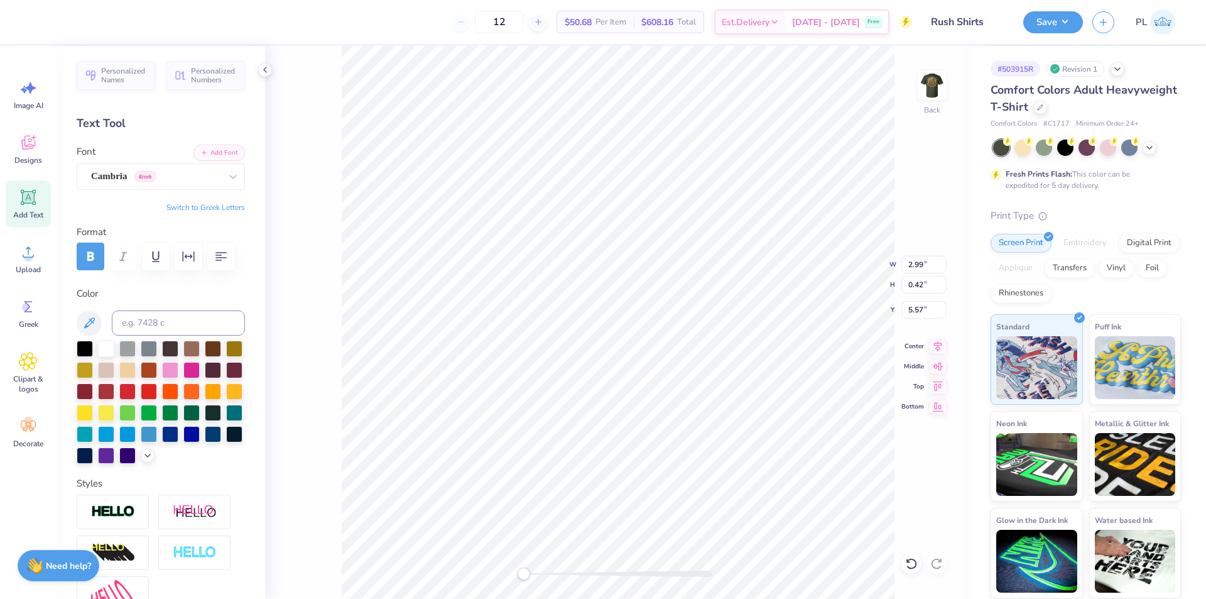
type input "3.27"
type input "2.44"
type input "3.00"
click at [130, 321] on input at bounding box center [178, 322] width 133 height 25
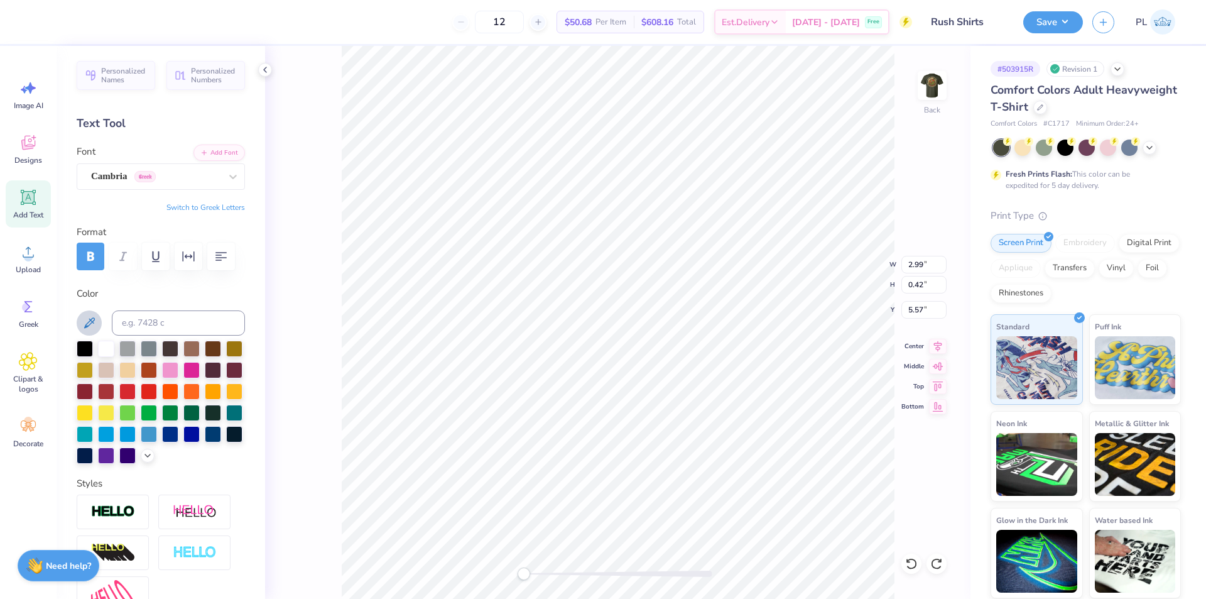
click at [93, 325] on icon at bounding box center [89, 322] width 15 height 15
click at [91, 319] on icon at bounding box center [89, 322] width 15 height 15
click at [95, 318] on icon at bounding box center [89, 322] width 15 height 15
click at [930, 90] on img at bounding box center [932, 85] width 50 height 50
click at [929, 83] on img at bounding box center [932, 85] width 50 height 50
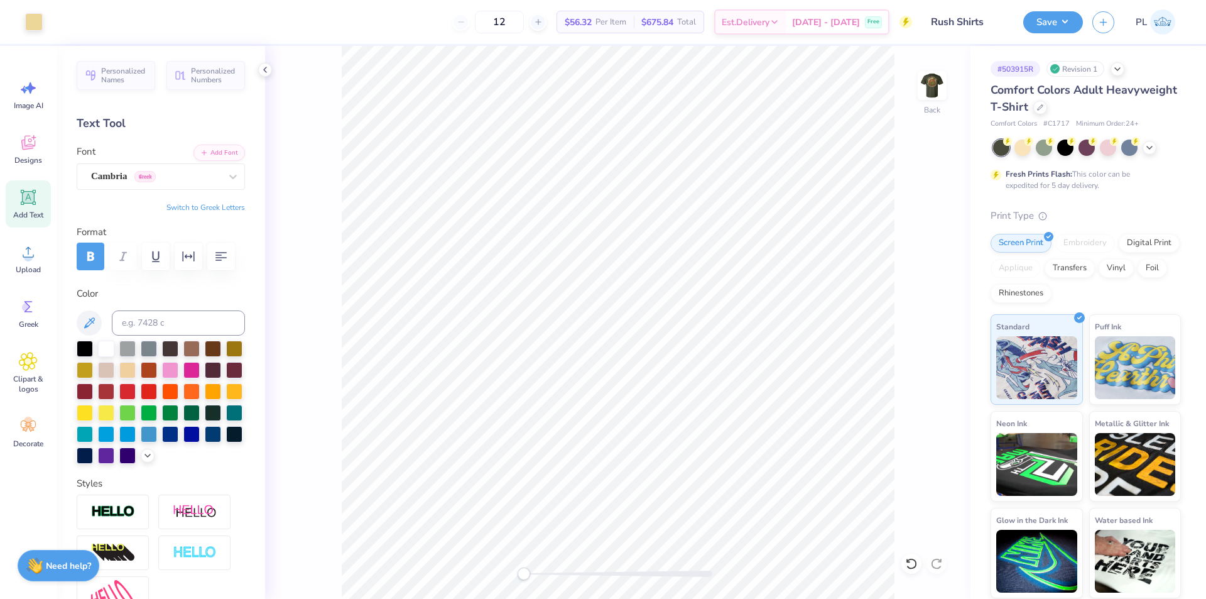
click at [929, 83] on img at bounding box center [932, 85] width 25 height 25
click at [1079, 14] on button "Save" at bounding box center [1053, 20] width 60 height 22
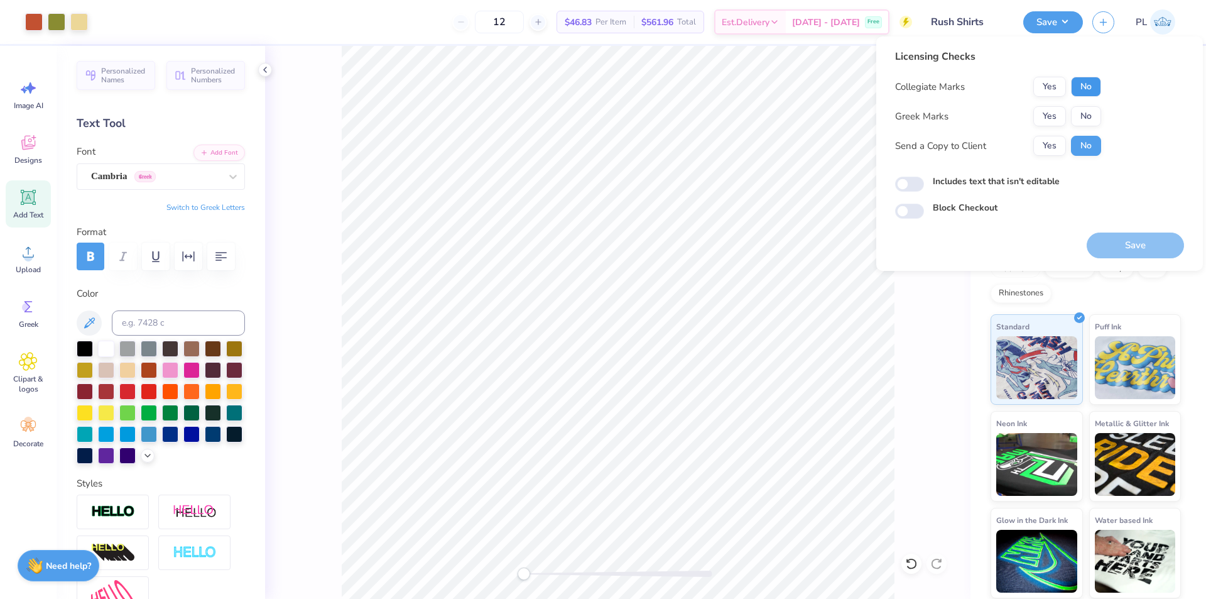
click at [1088, 93] on button "No" at bounding box center [1086, 87] width 30 height 20
click at [1062, 79] on button "Yes" at bounding box center [1050, 87] width 33 height 20
click at [1042, 120] on button "Yes" at bounding box center [1050, 116] width 33 height 20
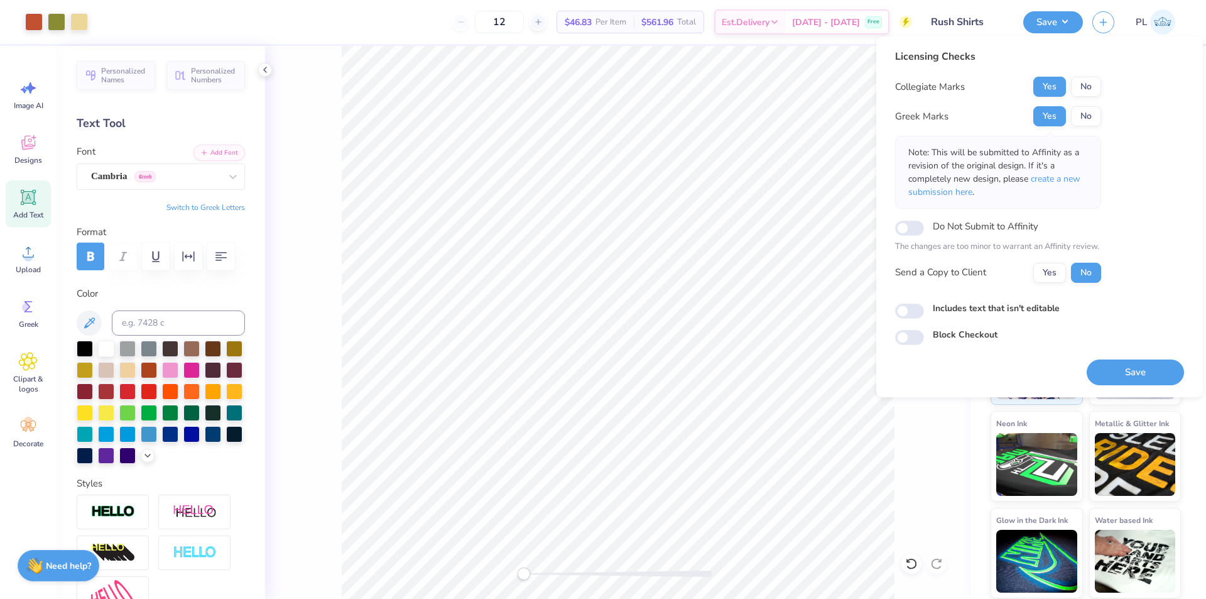
click at [912, 319] on div "Licensing Checks Collegiate Marks Yes No Greek Marks Yes No Note: This will be …" at bounding box center [1039, 197] width 289 height 296
click at [914, 308] on input "Includes text that isn't editable" at bounding box center [909, 310] width 29 height 15
checkbox input "true"
click at [1134, 371] on button "Save" at bounding box center [1135, 372] width 97 height 26
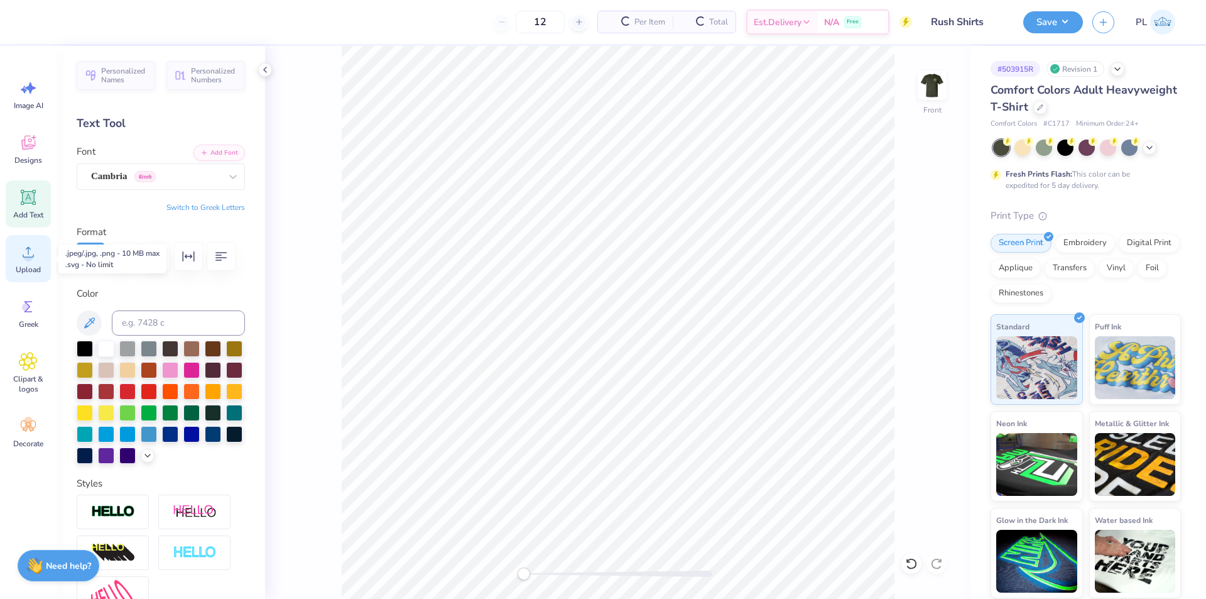
click at [38, 253] on div "Upload" at bounding box center [28, 258] width 45 height 47
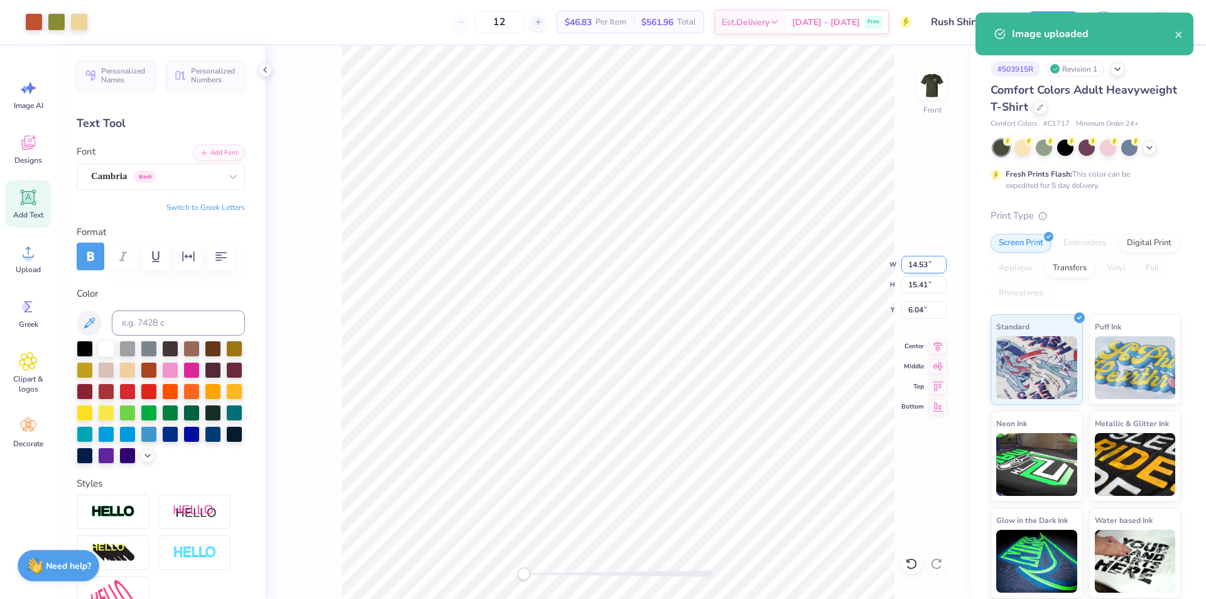
click at [910, 265] on input "14.53" at bounding box center [924, 265] width 45 height 18
type input "2"
type input "12.00"
type input "12.72"
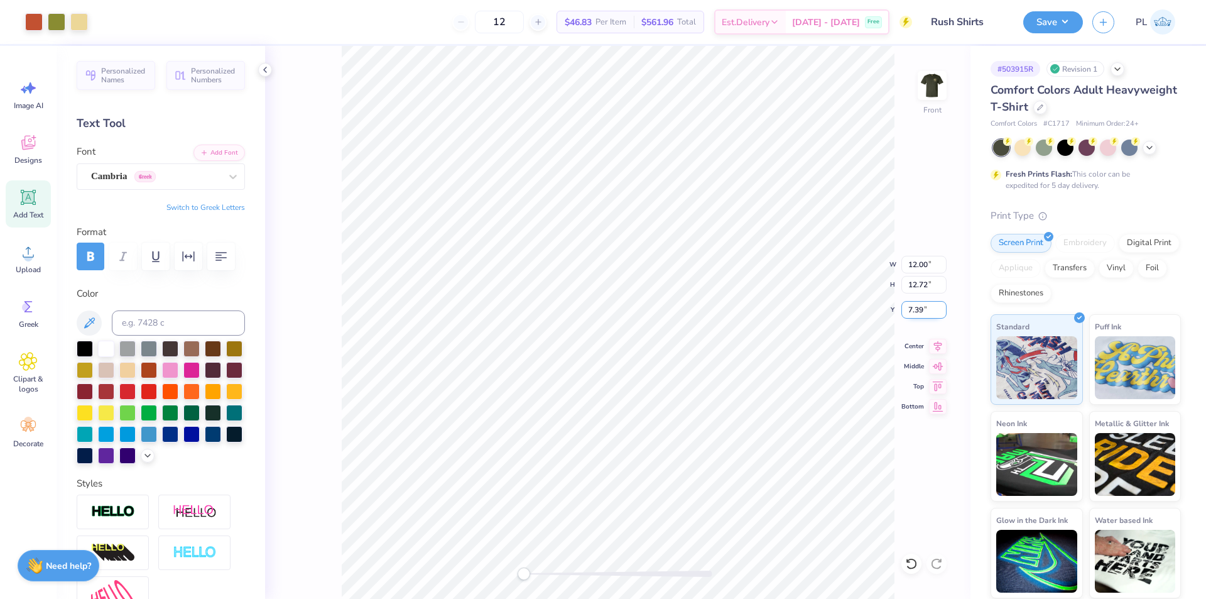
click at [919, 305] on input "7.39" at bounding box center [924, 310] width 45 height 18
type input "3"
click at [1062, 26] on button "Save" at bounding box center [1053, 20] width 60 height 22
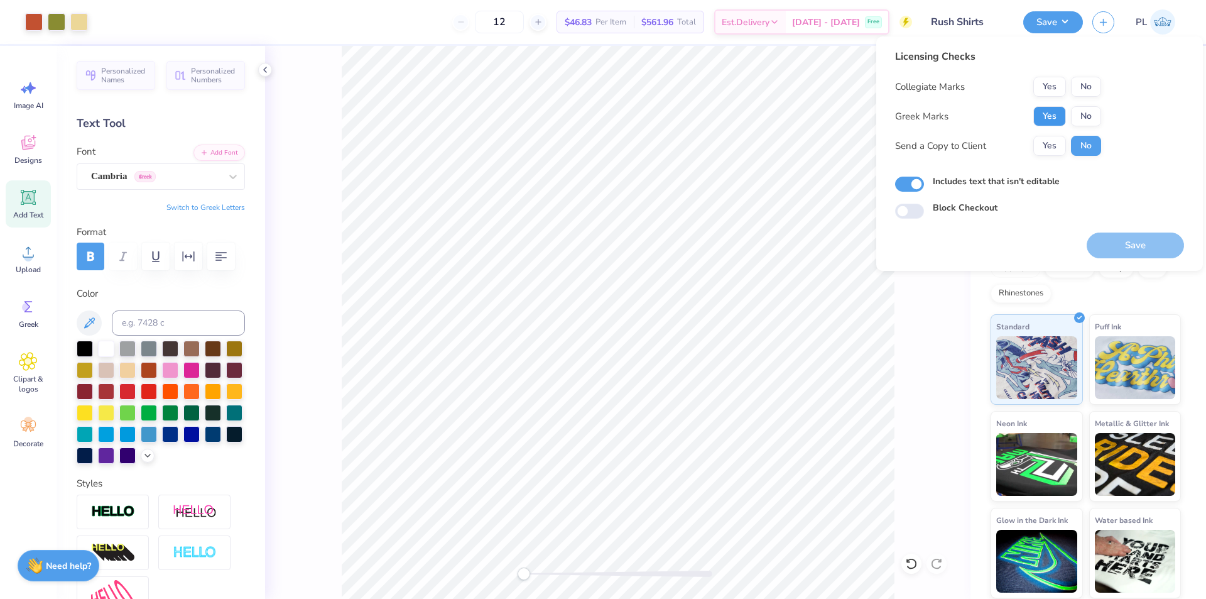
click at [1054, 116] on button "Yes" at bounding box center [1050, 116] width 33 height 20
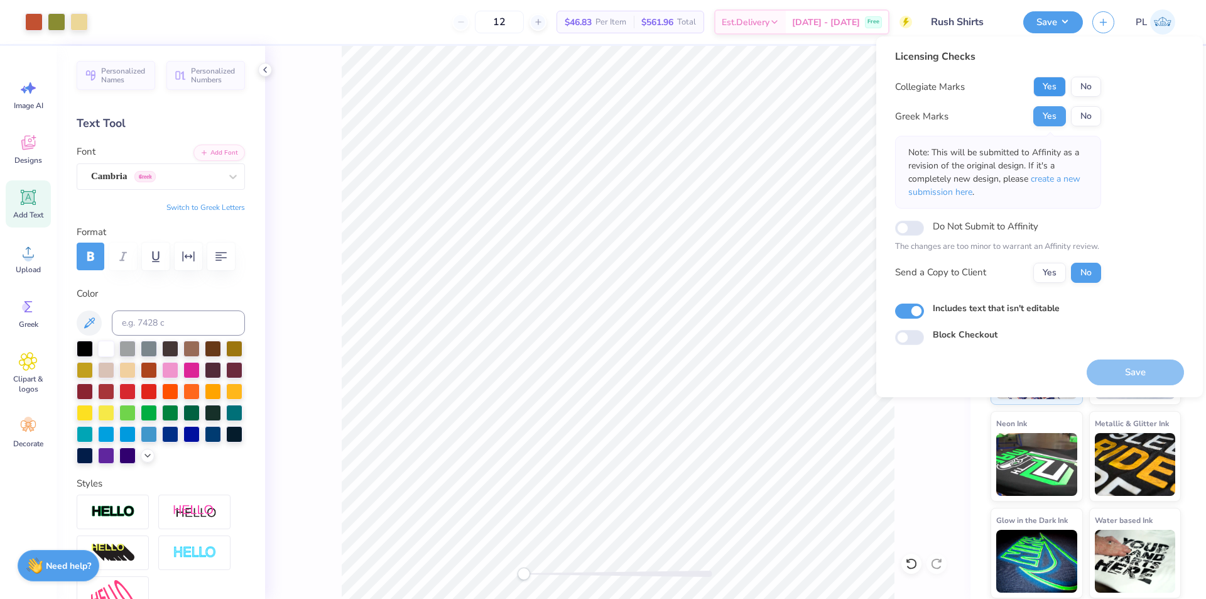
click at [1049, 87] on button "Yes" at bounding box center [1050, 87] width 33 height 20
click at [790, 357] on body "Art colors 12 $46.83 Per Item $561.96 Total Est. Delivery [DATE] - [DATE] Free …" at bounding box center [603, 299] width 1206 height 599
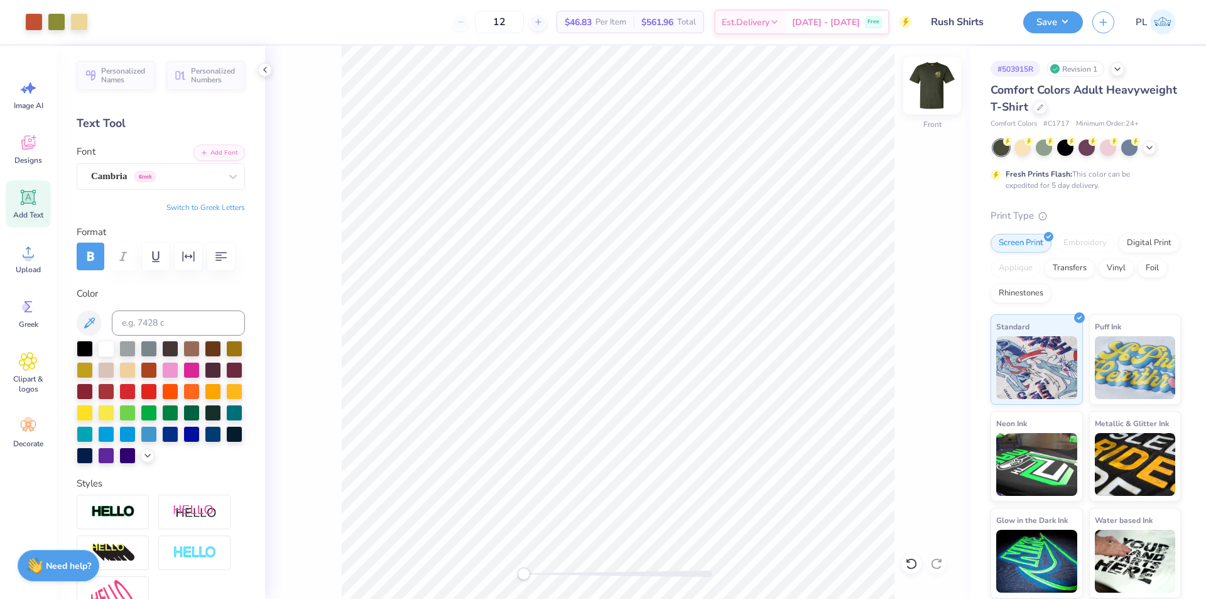
click at [935, 77] on img at bounding box center [932, 85] width 50 height 50
click at [936, 85] on img at bounding box center [932, 85] width 50 height 50
click at [944, 89] on img at bounding box center [932, 85] width 50 height 50
click at [947, 90] on img at bounding box center [932, 85] width 50 height 50
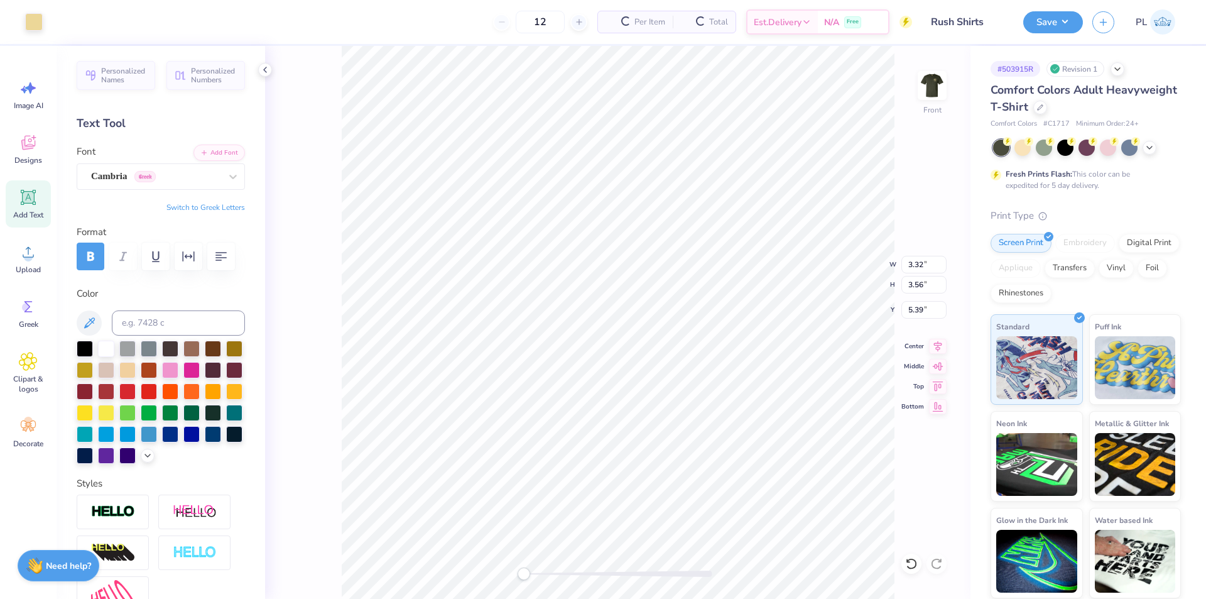
type input "3.32"
type input "3.56"
type input "5.39"
click at [1059, 22] on button "Save" at bounding box center [1053, 20] width 60 height 22
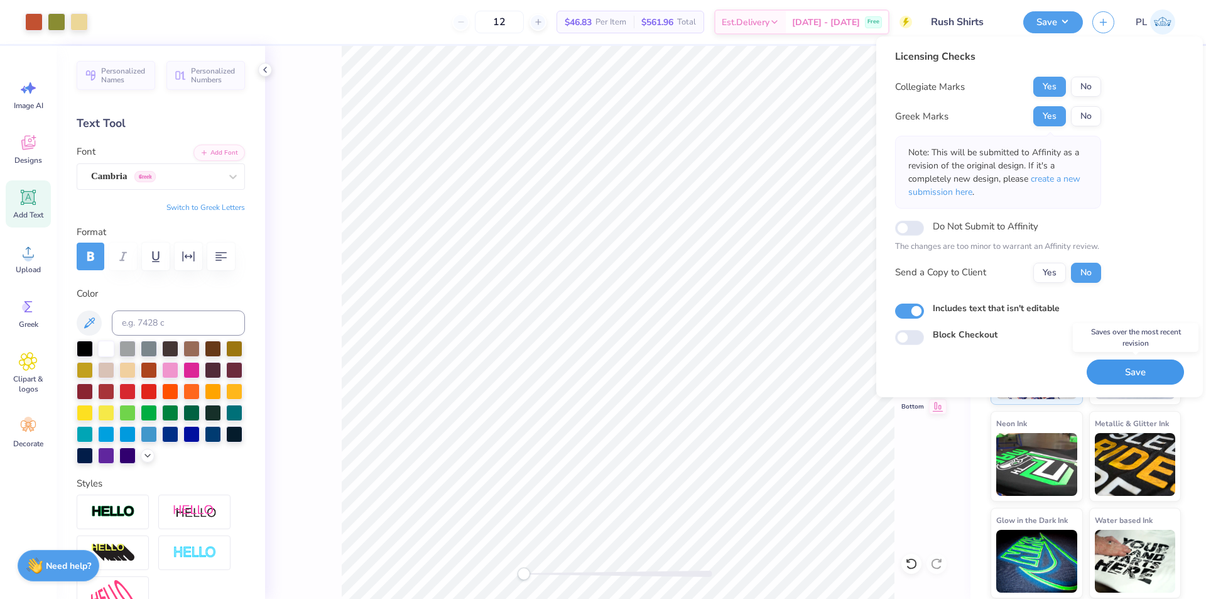
click at [1126, 374] on button "Save" at bounding box center [1135, 372] width 97 height 26
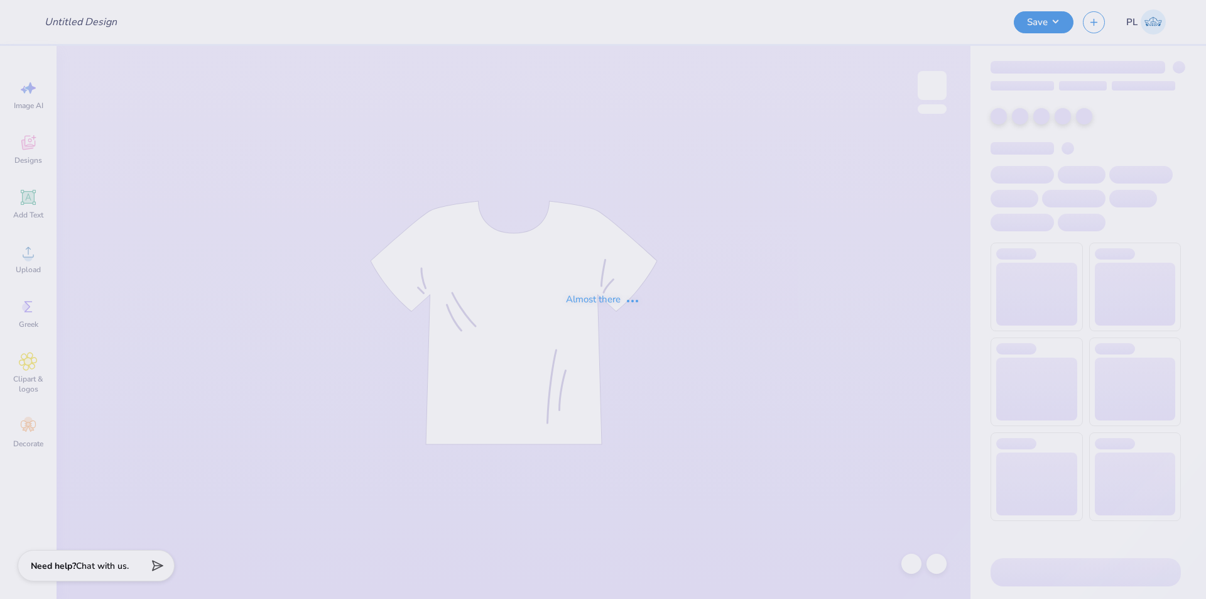
type input "Rush Shirts"
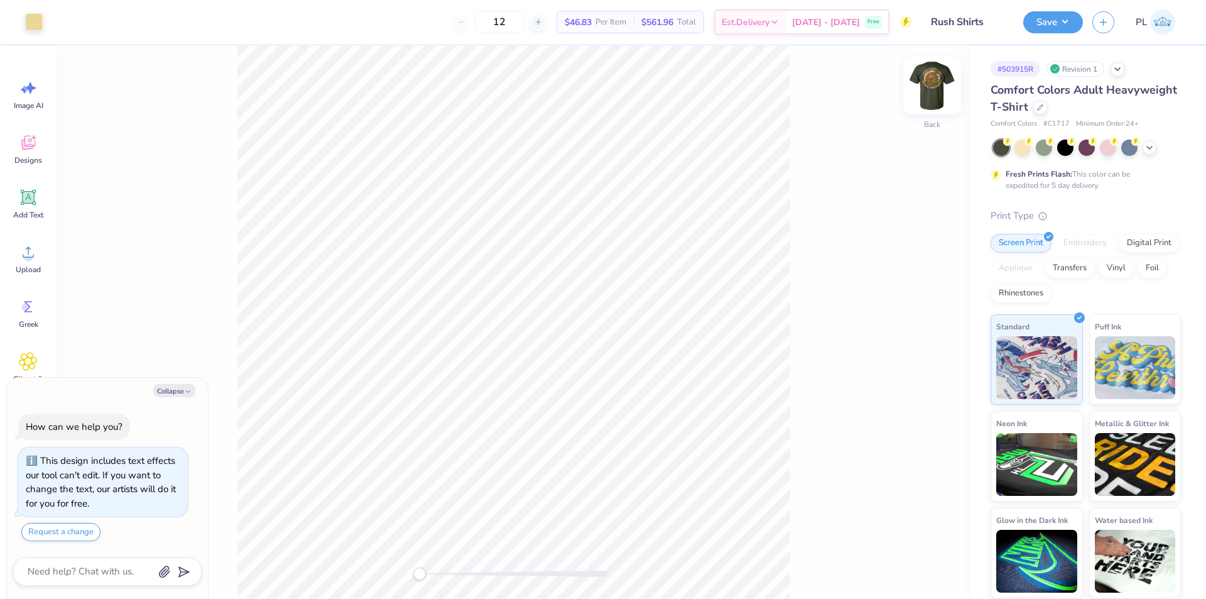
click at [936, 85] on img at bounding box center [932, 85] width 50 height 50
click at [23, 250] on icon at bounding box center [28, 252] width 19 height 19
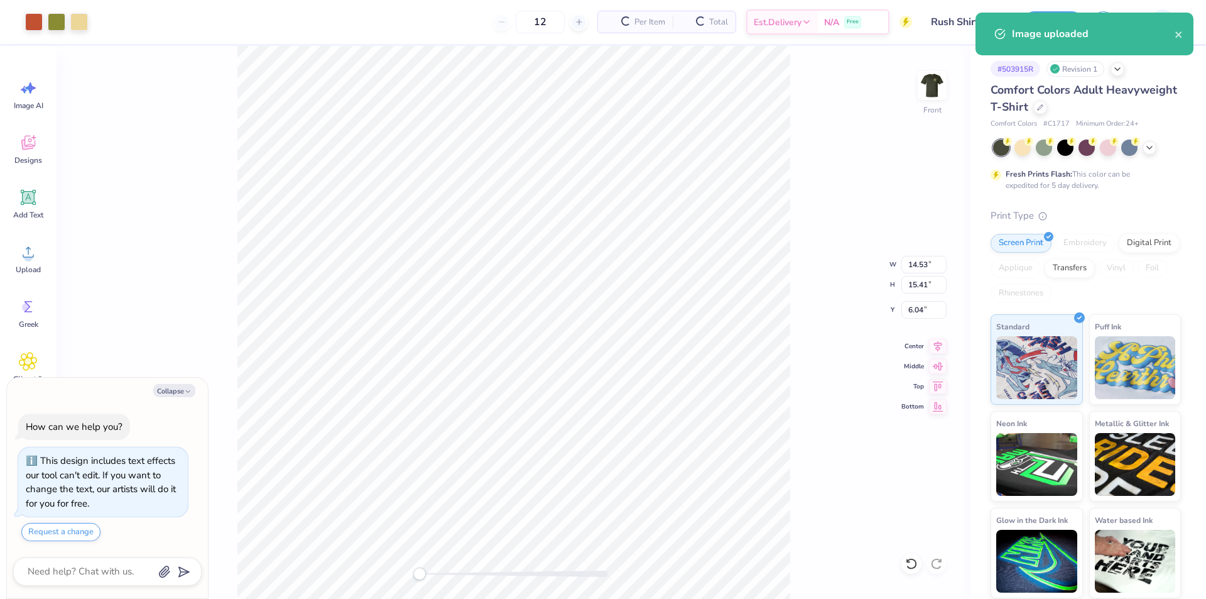
type textarea "x"
click at [926, 262] on input "14.53" at bounding box center [924, 265] width 45 height 18
type input "12"
type textarea "x"
type input "12.00"
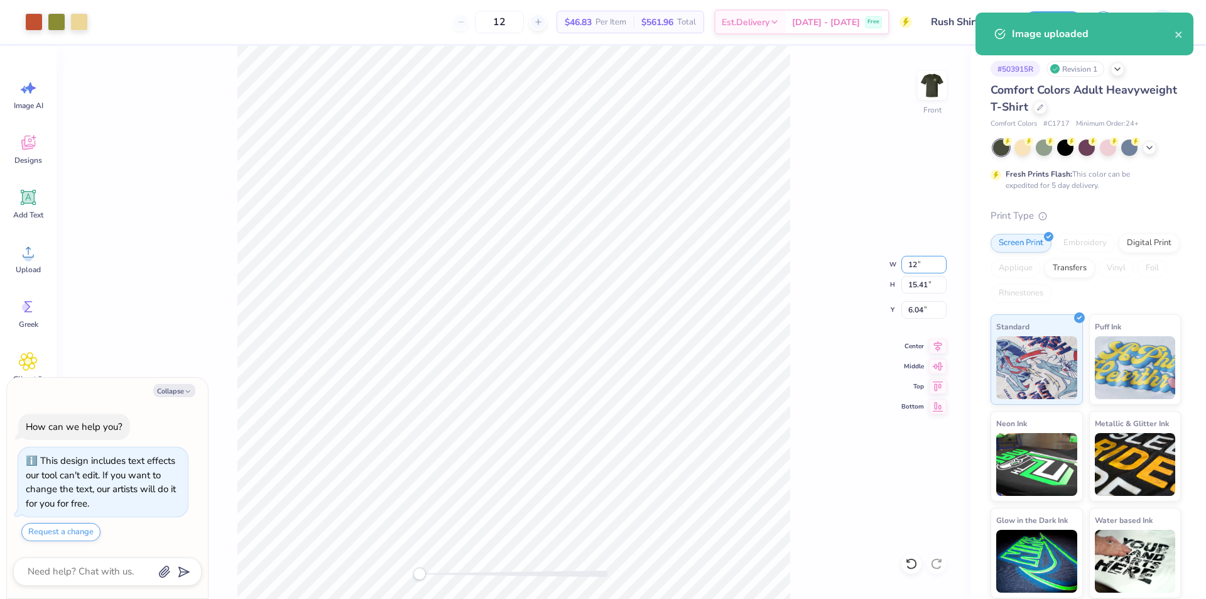
type input "12.72"
click at [924, 310] on input "7.39" at bounding box center [924, 310] width 45 height 18
type input "3"
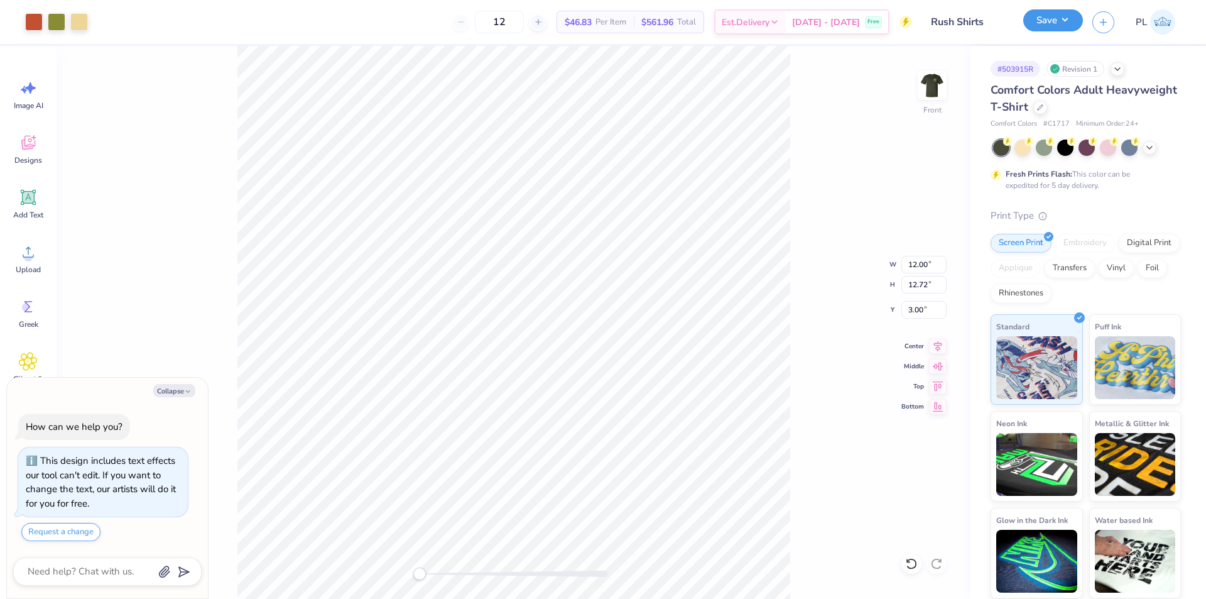
click at [1061, 23] on button "Save" at bounding box center [1053, 20] width 60 height 22
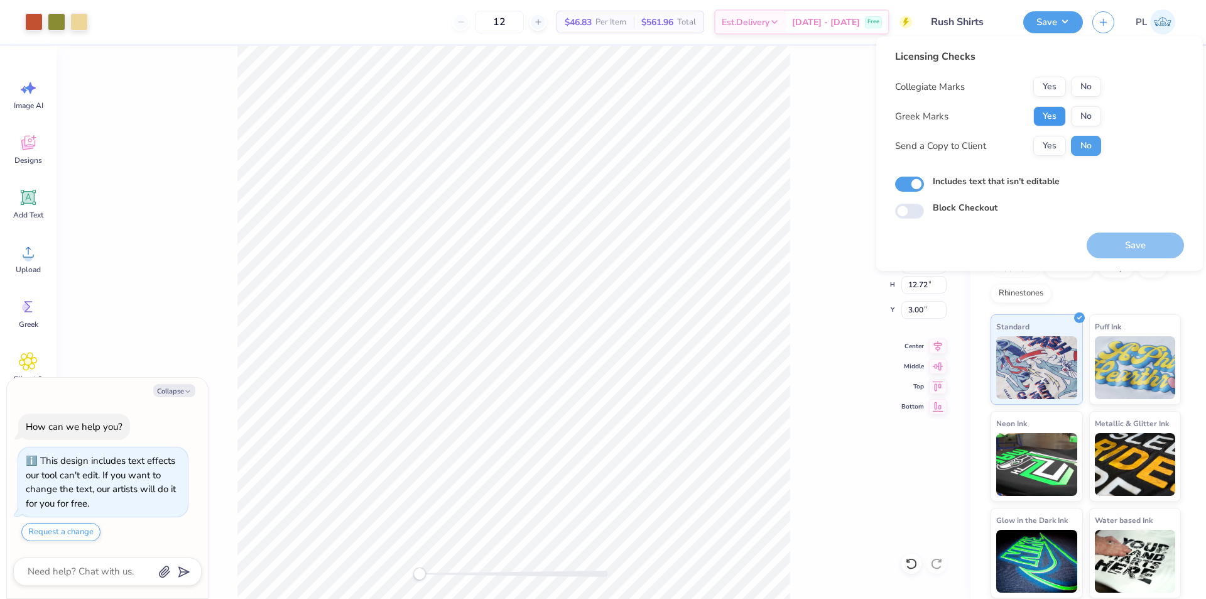
click at [1054, 124] on button "Yes" at bounding box center [1050, 116] width 33 height 20
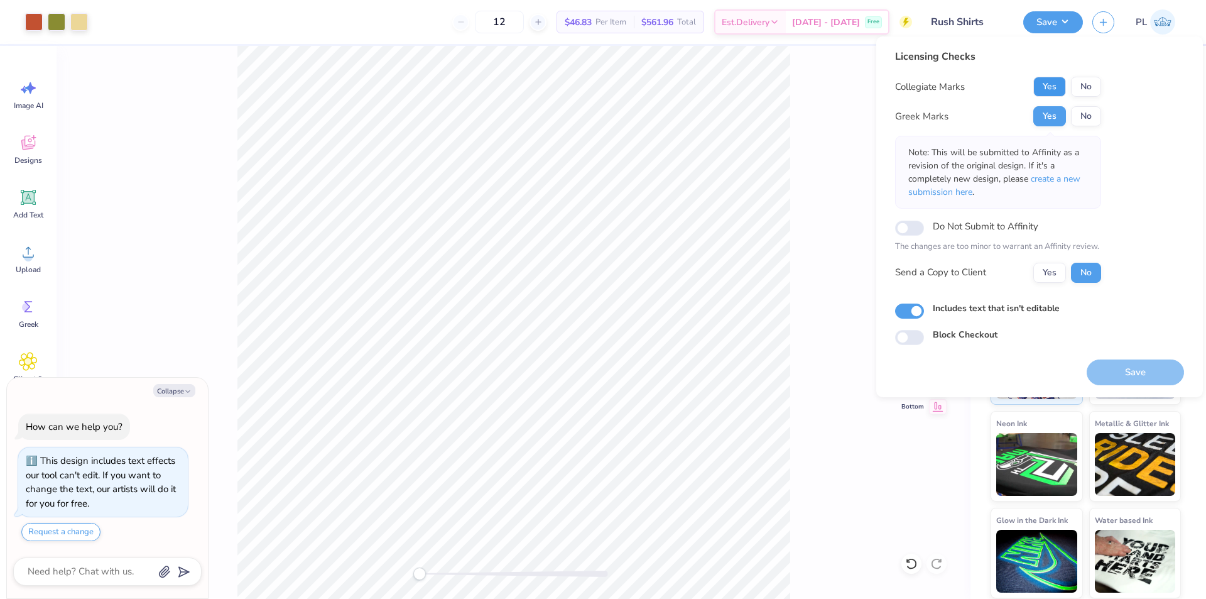
click at [1049, 82] on button "Yes" at bounding box center [1050, 87] width 33 height 20
click at [1115, 374] on button "Save" at bounding box center [1135, 372] width 97 height 26
type textarea "x"
